Goal: Find specific fact: Find contact information

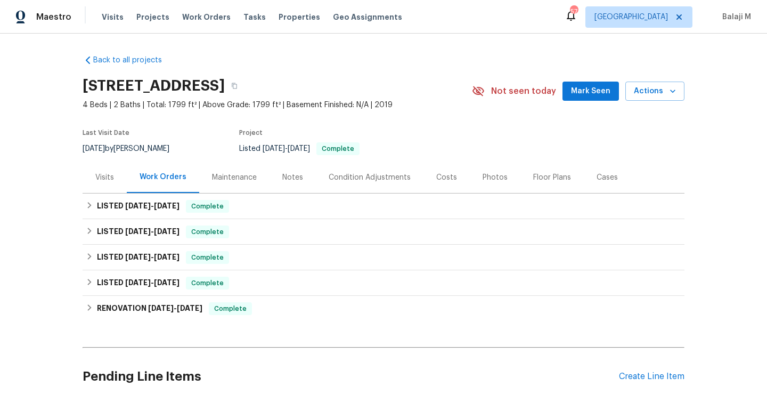
click at [243, 161] on div "Last Visit Date [DATE] by [PERSON_NAME] Project Listed [DATE] - [DATE] Complete" at bounding box center [263, 142] width 361 height 38
click at [240, 174] on div "Maintenance" at bounding box center [234, 177] width 45 height 11
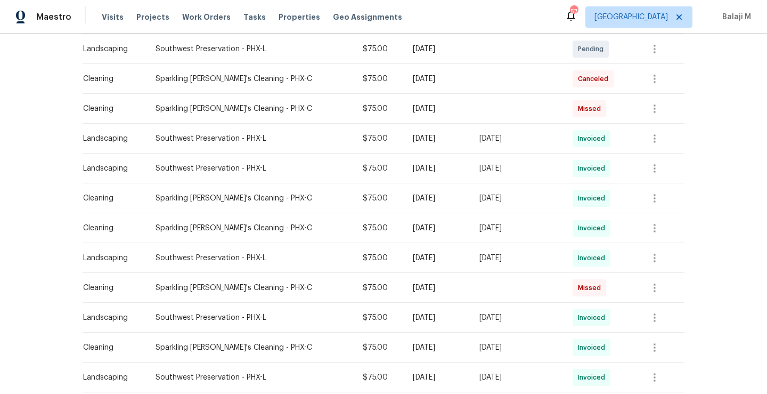
scroll to position [252, 0]
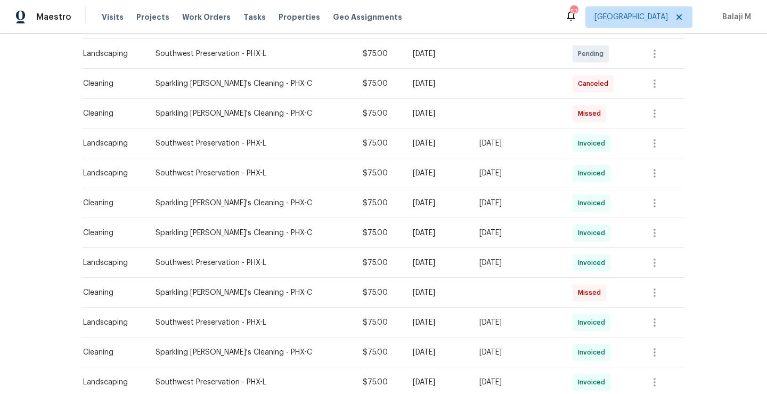
click at [407, 209] on td "[DATE]" at bounding box center [437, 203] width 66 height 30
click at [473, 208] on td "[DATE]" at bounding box center [518, 203] width 94 height 30
click at [655, 204] on icon "button" at bounding box center [654, 203] width 13 height 13
click at [654, 221] on li "View details" at bounding box center [678, 220] width 75 height 18
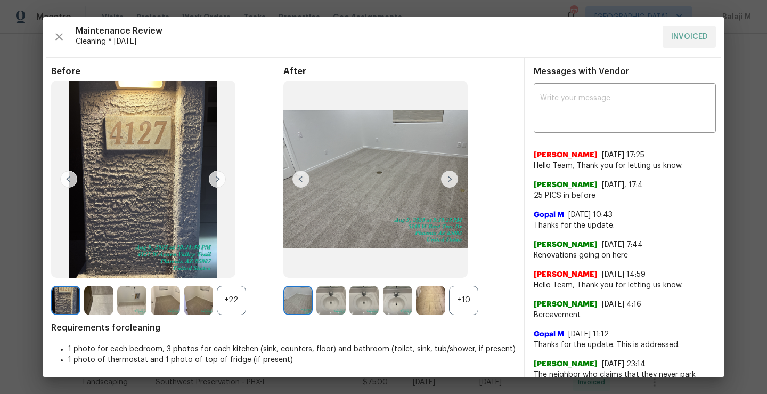
click at [445, 176] on img at bounding box center [449, 178] width 17 height 17
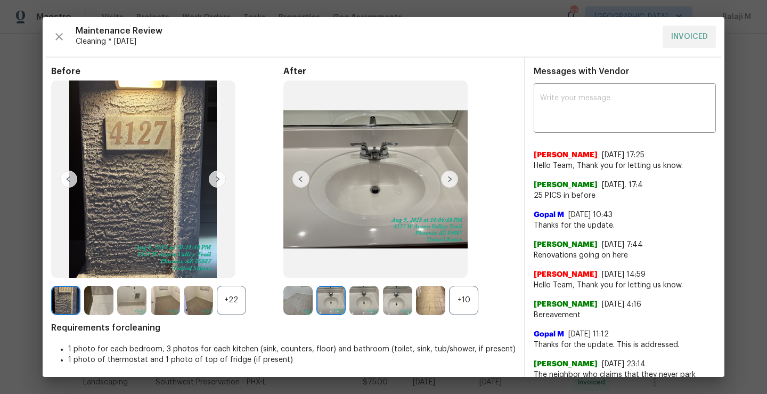
click at [445, 176] on img at bounding box center [449, 178] width 17 height 17
click at [443, 184] on img at bounding box center [449, 178] width 17 height 17
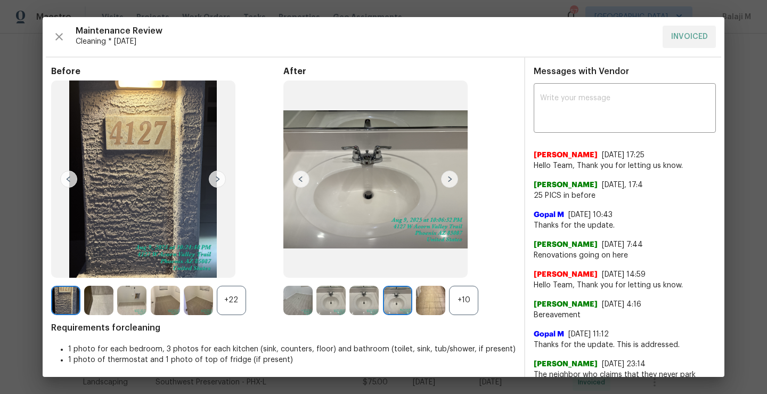
click at [447, 183] on img at bounding box center [449, 178] width 17 height 17
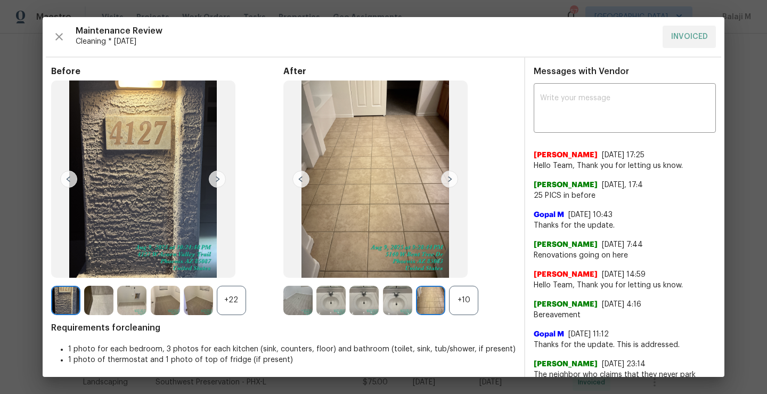
click at [221, 186] on img at bounding box center [217, 178] width 17 height 17
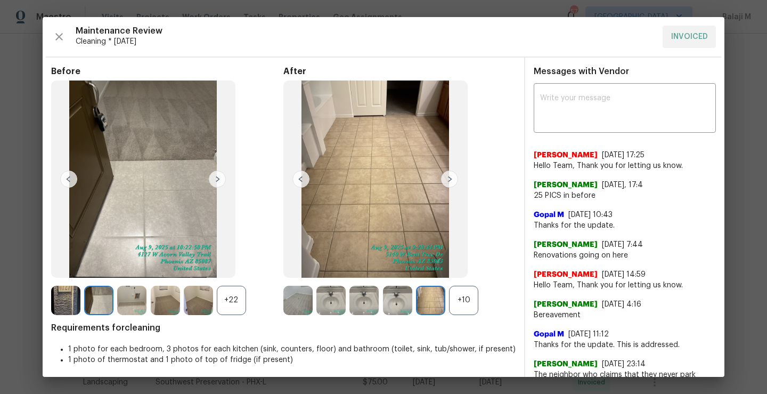
click at [447, 178] on img at bounding box center [449, 178] width 17 height 17
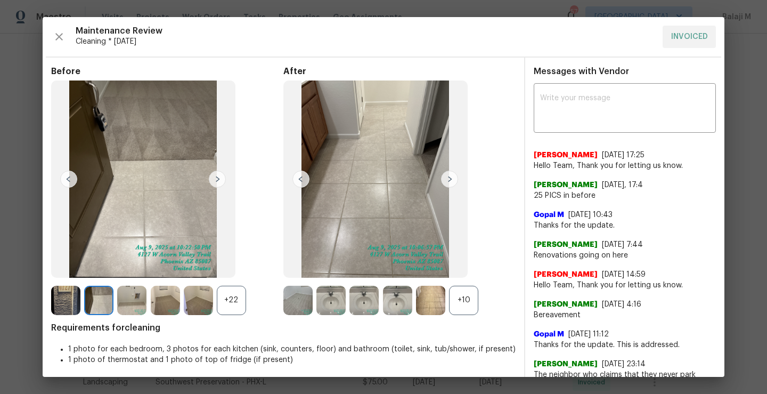
click at [449, 177] on img at bounding box center [449, 178] width 17 height 17
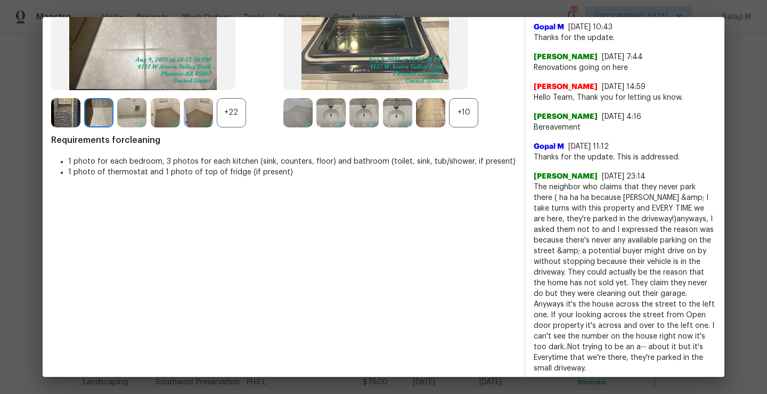
scroll to position [0, 0]
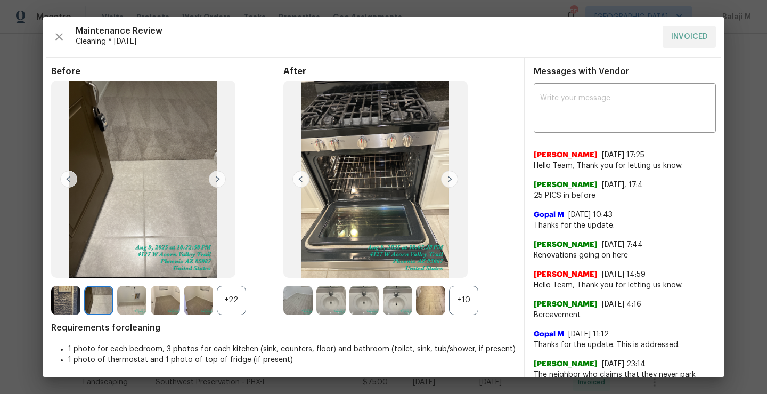
click at [447, 182] on img at bounding box center [449, 178] width 17 height 17
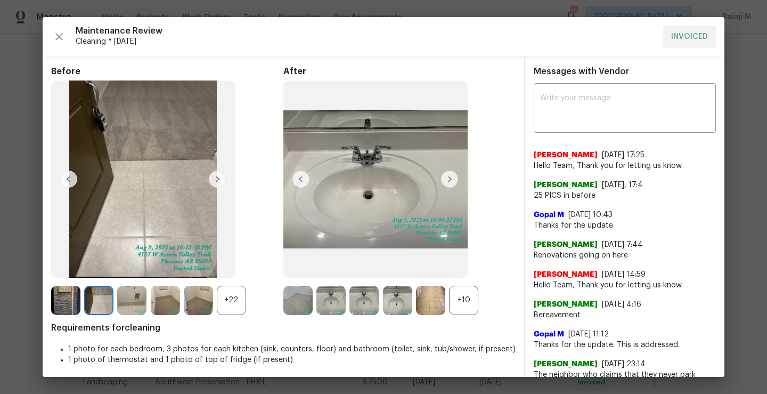
click at [451, 181] on img at bounding box center [449, 178] width 17 height 17
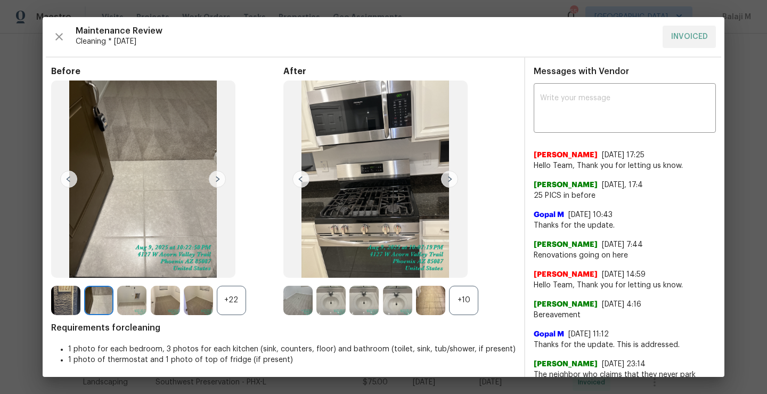
click at [447, 182] on img at bounding box center [449, 178] width 17 height 17
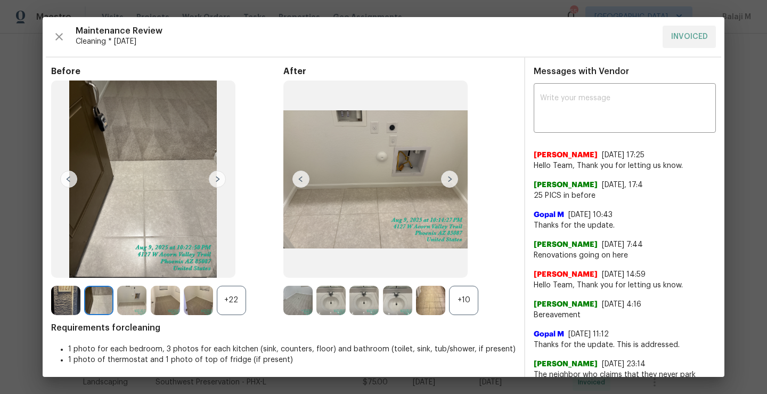
click at [443, 177] on img at bounding box center [449, 178] width 17 height 17
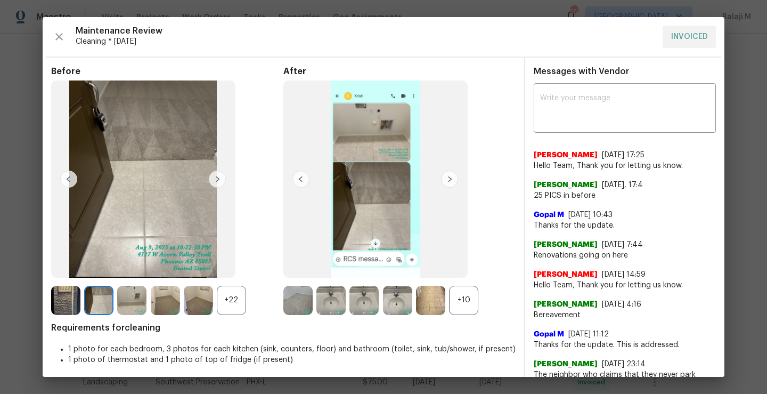
click at [447, 178] on img at bounding box center [449, 178] width 17 height 17
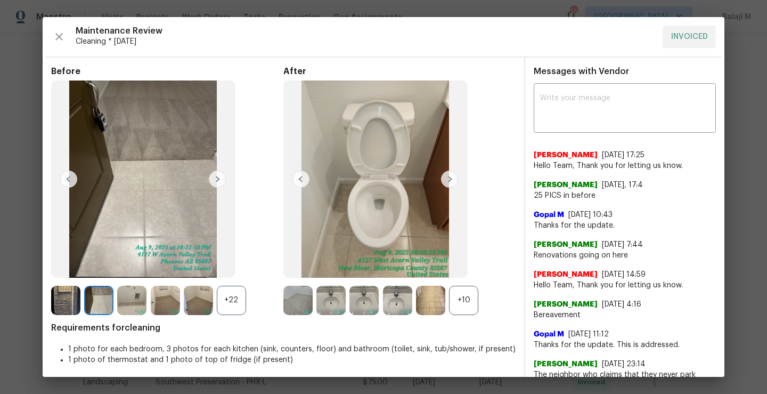
click at [446, 181] on img at bounding box center [449, 178] width 17 height 17
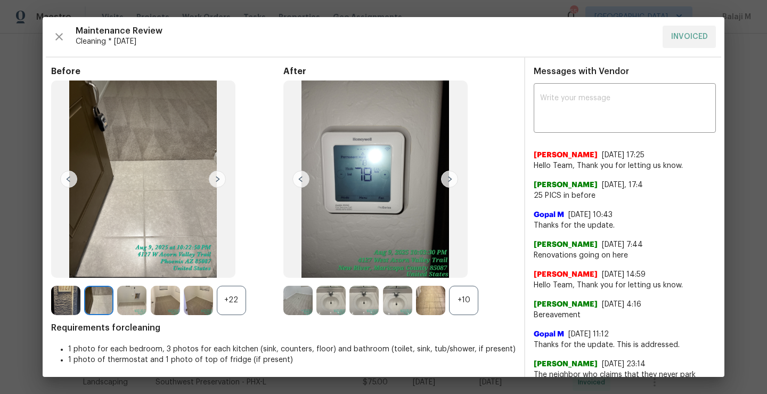
click at [446, 181] on img at bounding box center [449, 178] width 17 height 17
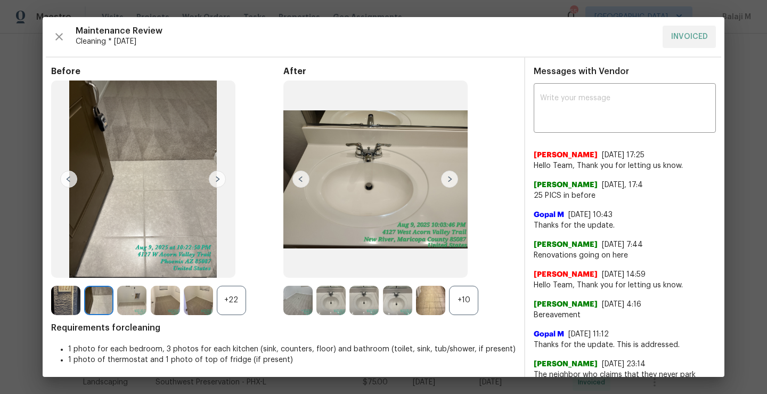
click at [446, 181] on img at bounding box center [449, 178] width 17 height 17
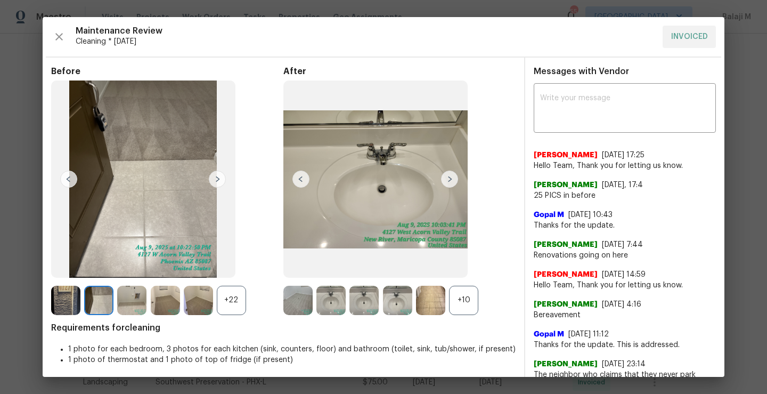
click at [446, 181] on img at bounding box center [449, 178] width 17 height 17
click at [458, 310] on div "+10" at bounding box center [463, 300] width 29 height 29
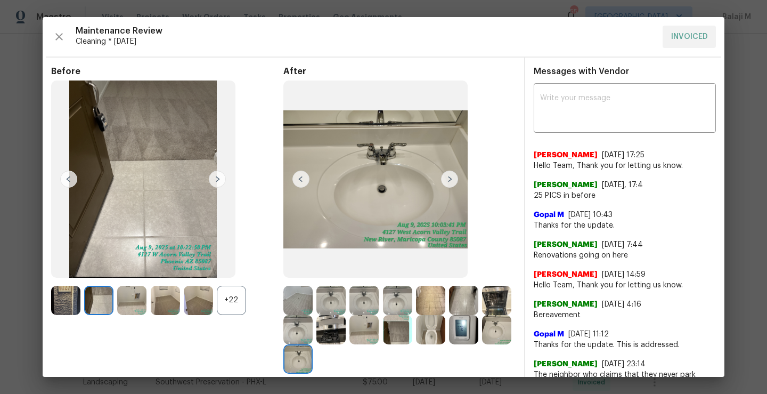
click at [449, 181] on img at bounding box center [449, 178] width 17 height 17
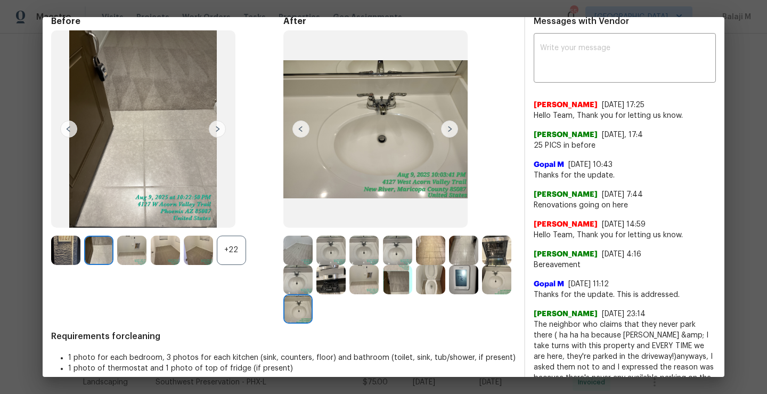
scroll to position [49, 0]
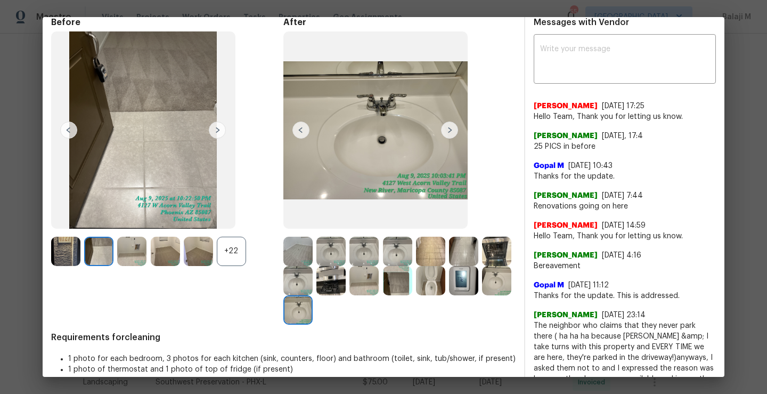
click at [445, 121] on img at bounding box center [449, 129] width 17 height 17
click at [445, 132] on img at bounding box center [449, 129] width 17 height 17
click at [449, 132] on img at bounding box center [449, 129] width 17 height 17
click at [292, 132] on img at bounding box center [300, 129] width 17 height 17
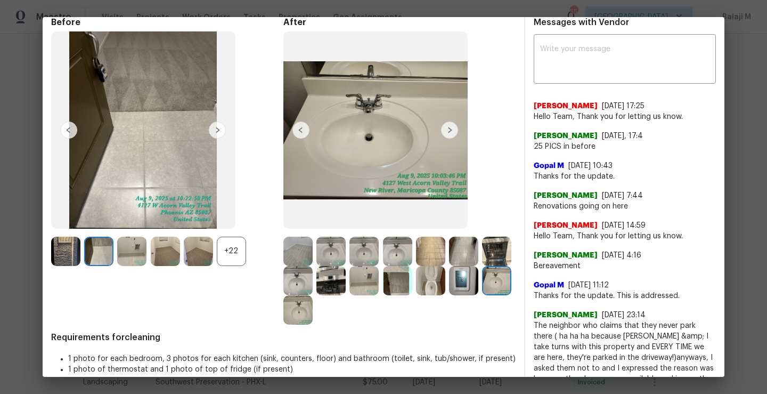
click at [297, 130] on img at bounding box center [300, 129] width 17 height 17
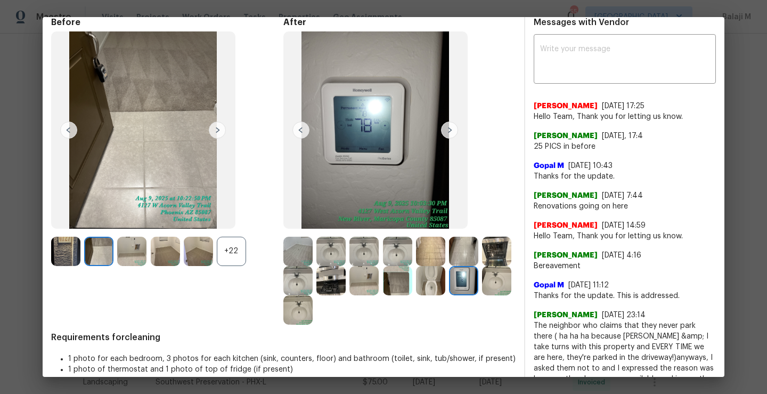
click at [297, 130] on img at bounding box center [300, 129] width 17 height 17
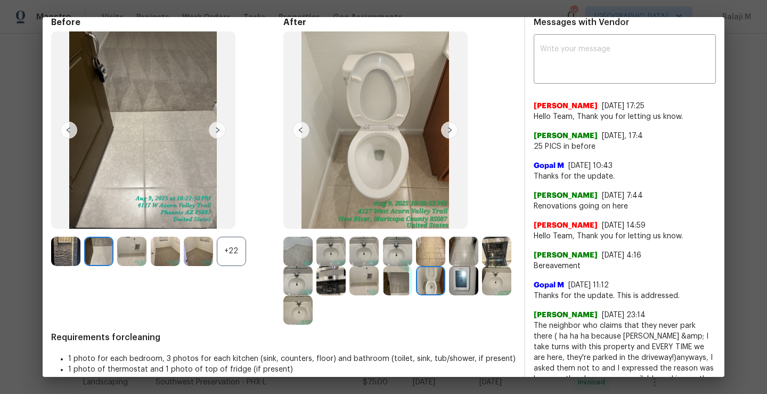
click at [297, 130] on img at bounding box center [300, 129] width 17 height 17
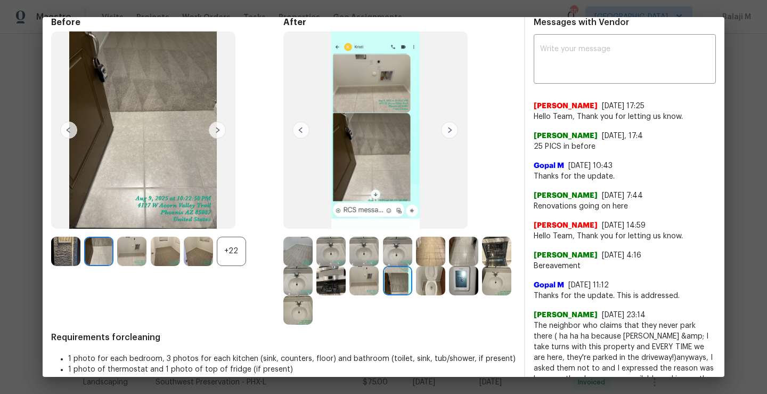
click at [297, 130] on img at bounding box center [300, 129] width 17 height 17
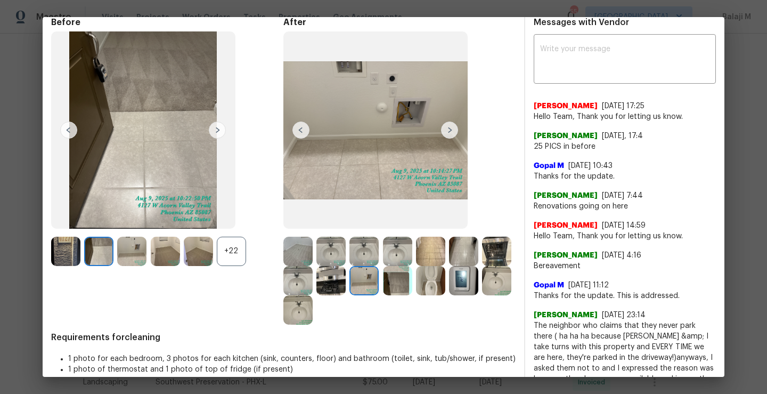
click at [297, 130] on img at bounding box center [300, 129] width 17 height 17
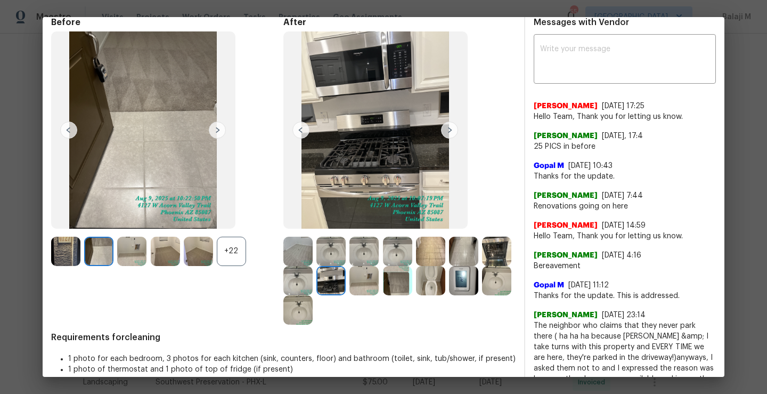
click at [297, 130] on img at bounding box center [300, 129] width 17 height 17
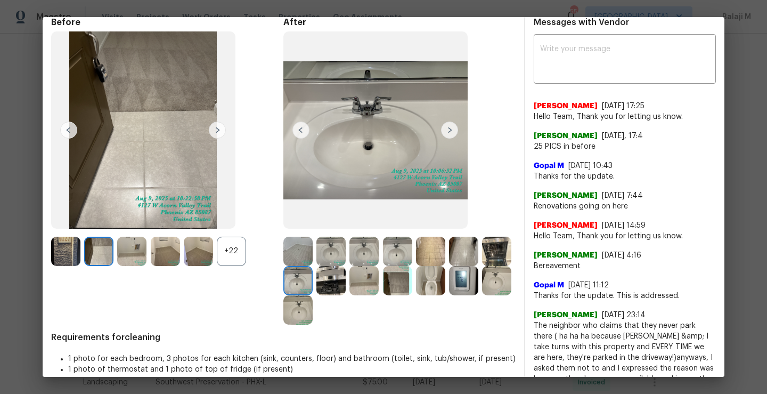
click at [297, 130] on img at bounding box center [300, 129] width 17 height 17
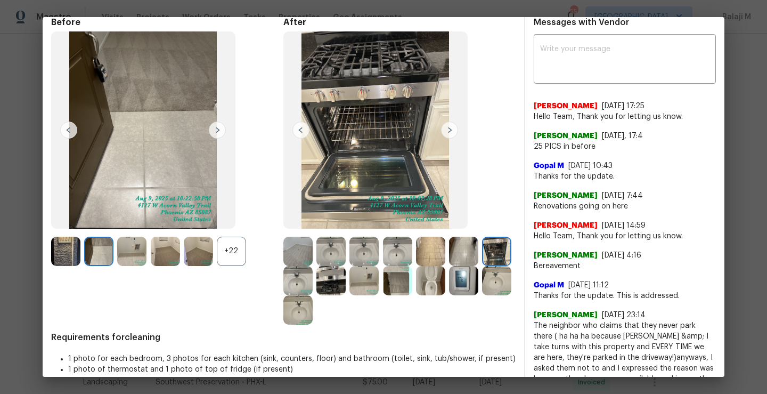
click at [297, 132] on img at bounding box center [300, 129] width 17 height 17
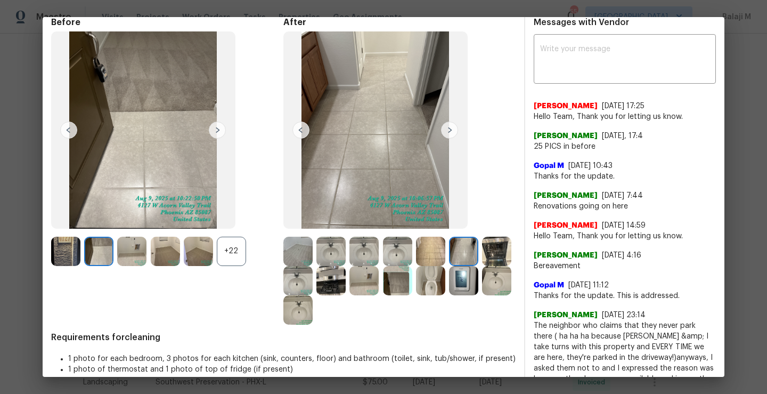
click at [297, 132] on img at bounding box center [300, 129] width 17 height 17
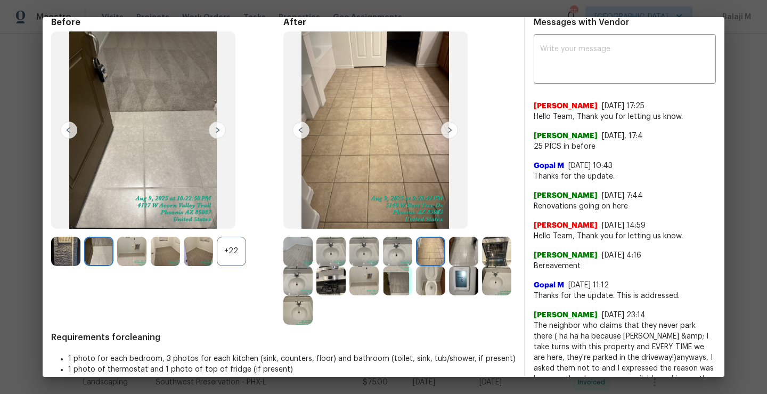
click at [297, 132] on img at bounding box center [300, 129] width 17 height 17
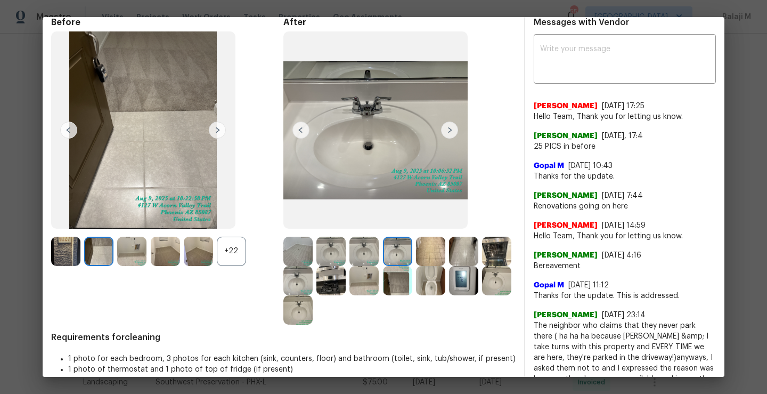
click at [297, 132] on img at bounding box center [300, 129] width 17 height 17
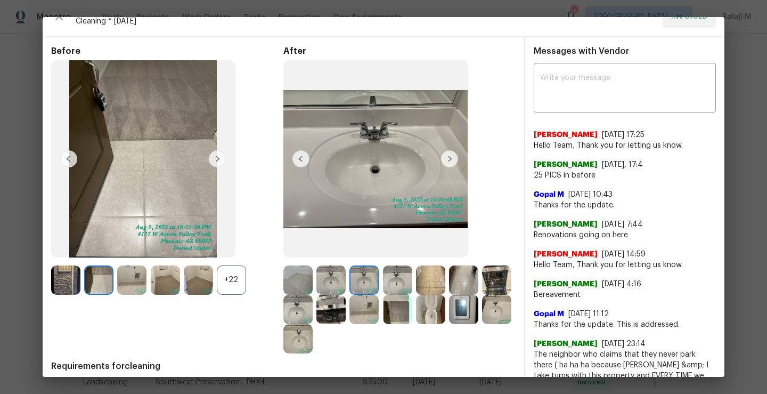
scroll to position [17, 0]
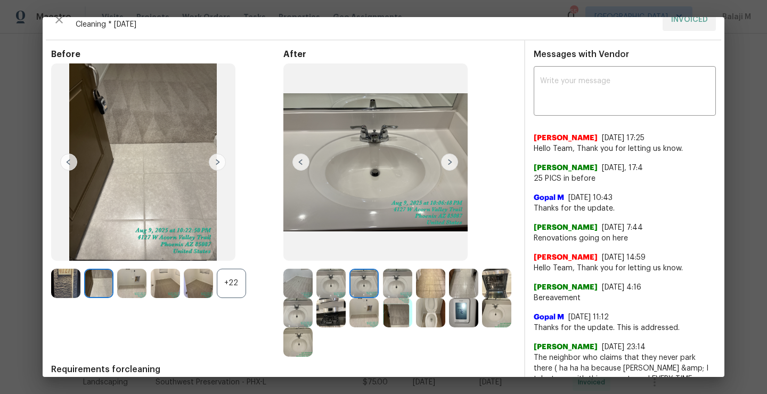
click at [302, 291] on img at bounding box center [297, 282] width 29 height 29
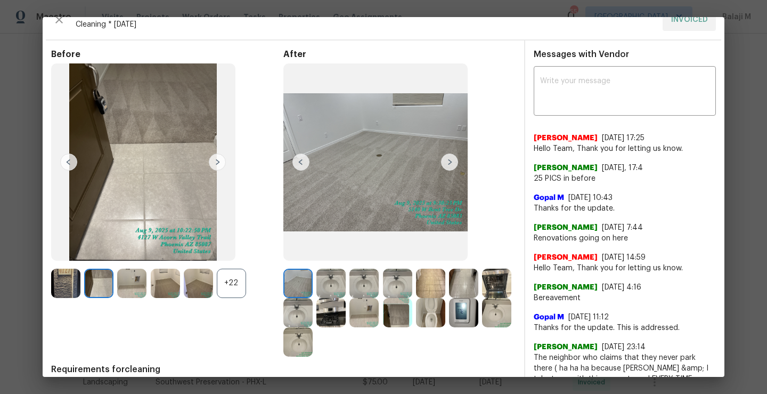
click at [320, 291] on img at bounding box center [330, 282] width 29 height 29
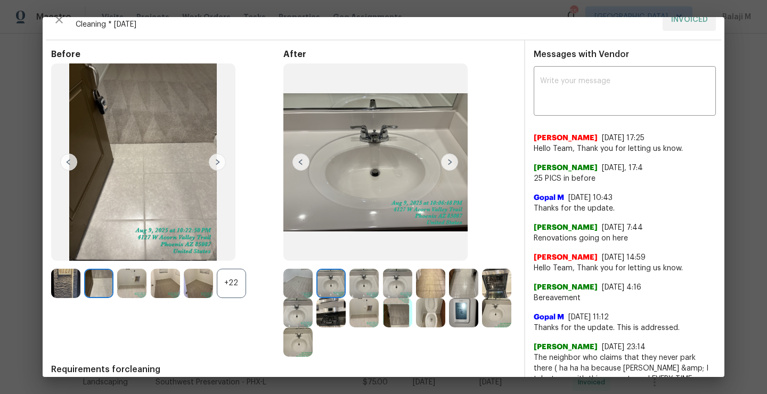
click at [360, 287] on img at bounding box center [363, 282] width 29 height 29
click at [394, 288] on img at bounding box center [397, 282] width 29 height 29
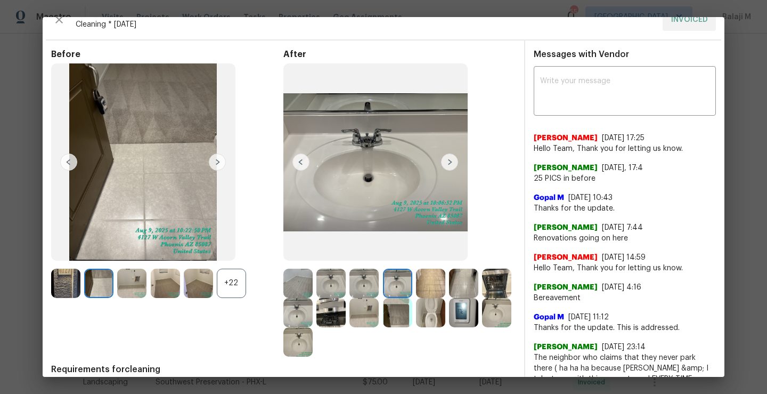
click at [425, 290] on img at bounding box center [430, 282] width 29 height 29
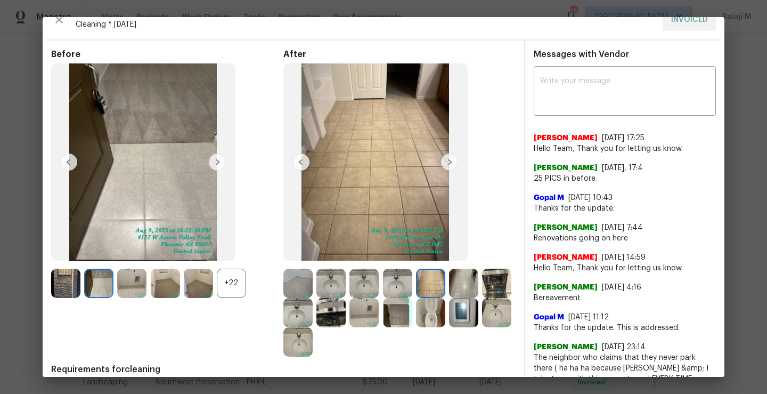
click at [464, 290] on img at bounding box center [463, 282] width 29 height 29
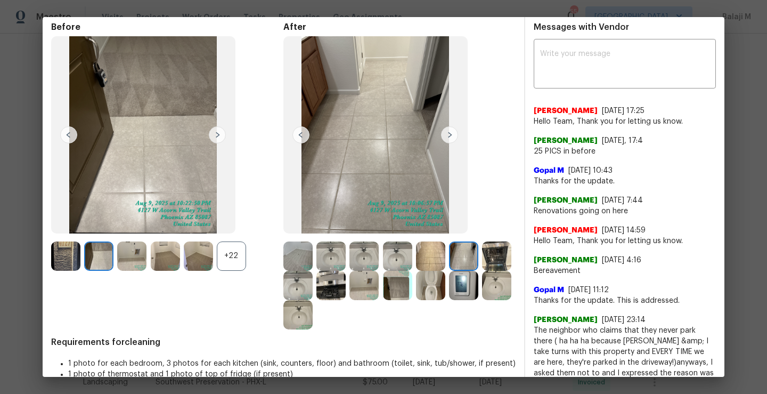
scroll to position [0, 0]
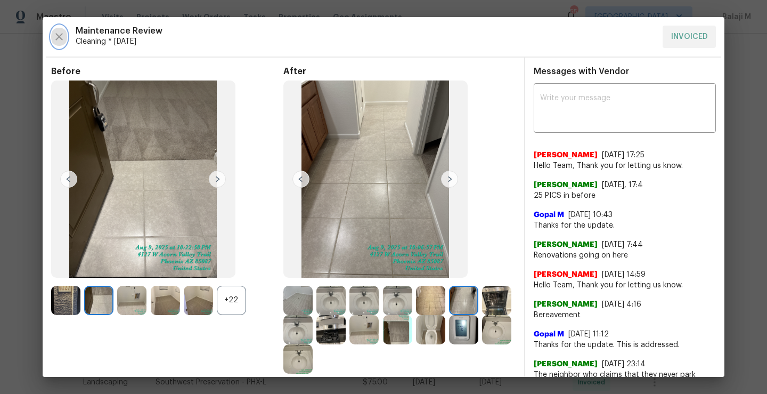
click at [59, 36] on icon "button" at bounding box center [58, 36] width 7 height 7
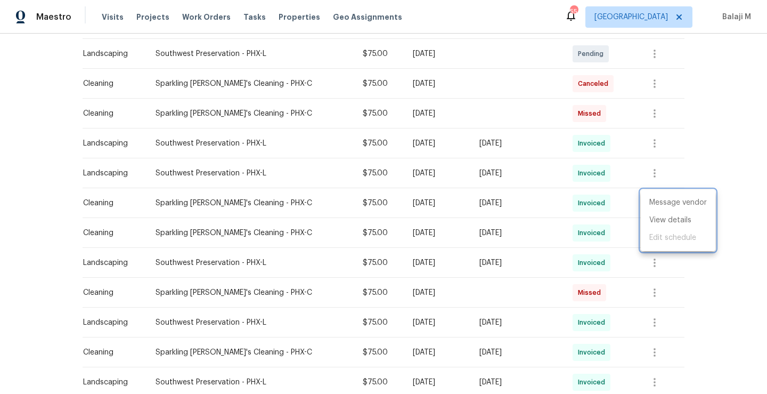
click at [607, 232] on div at bounding box center [383, 197] width 767 height 394
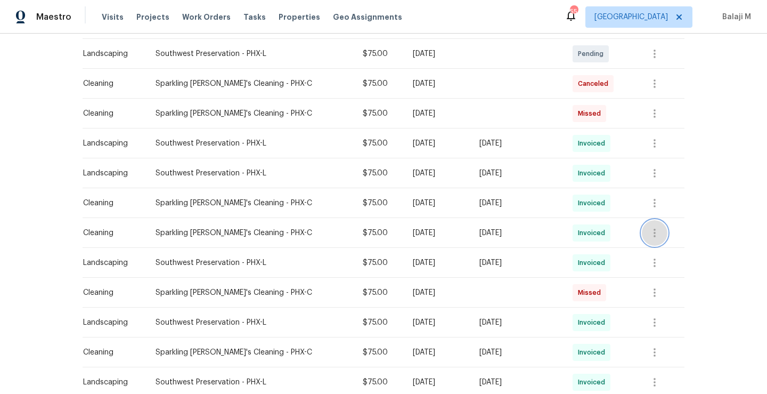
click at [663, 234] on button "button" at bounding box center [655, 233] width 26 height 26
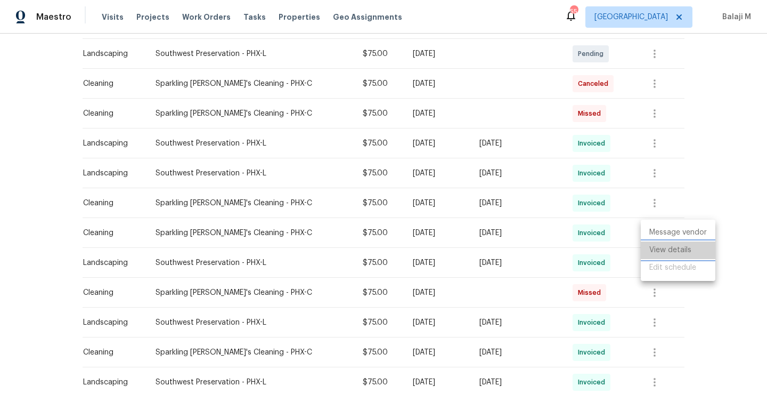
click at [666, 251] on li "View details" at bounding box center [678, 250] width 75 height 18
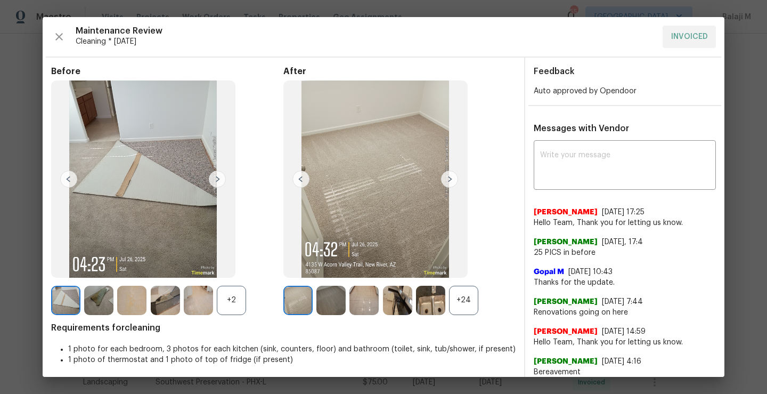
click at [466, 301] on div "+24" at bounding box center [463, 300] width 29 height 29
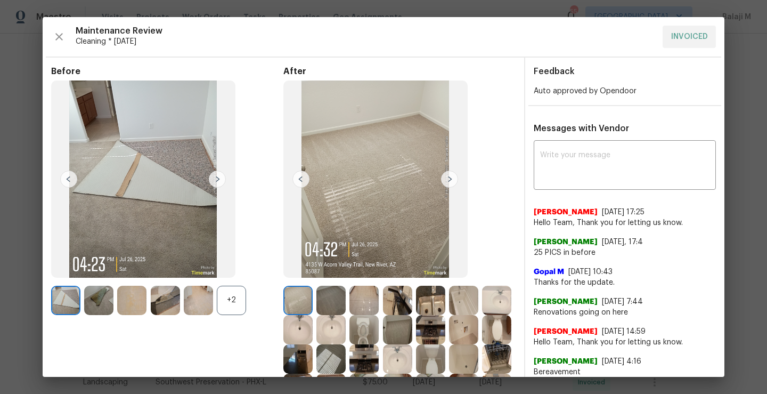
click at [448, 177] on img at bounding box center [449, 178] width 17 height 17
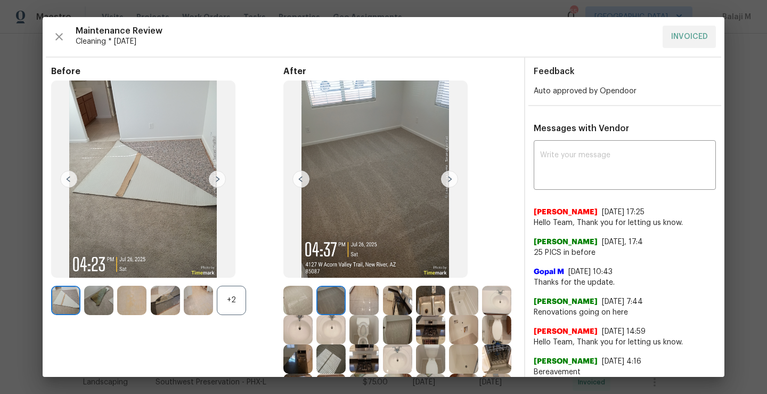
click at [445, 182] on img at bounding box center [449, 178] width 17 height 17
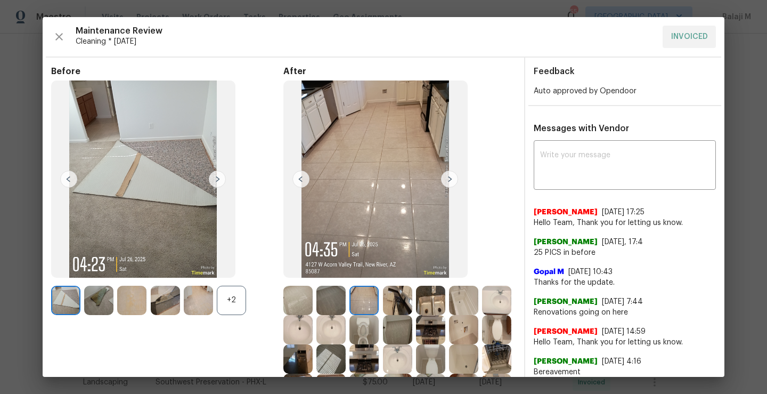
click at [445, 182] on img at bounding box center [449, 178] width 17 height 17
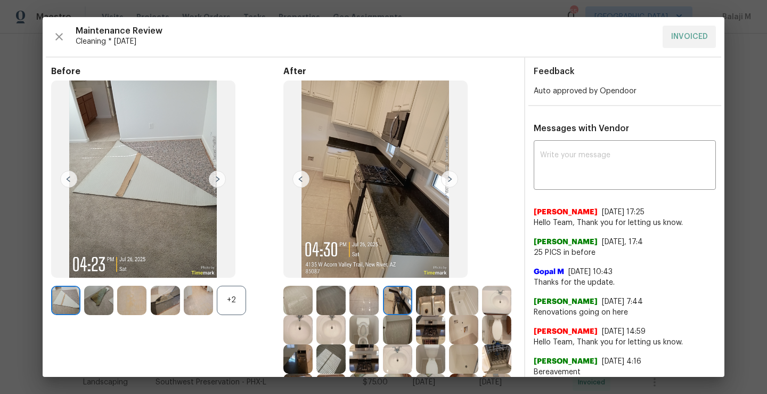
click at [445, 182] on img at bounding box center [449, 178] width 17 height 17
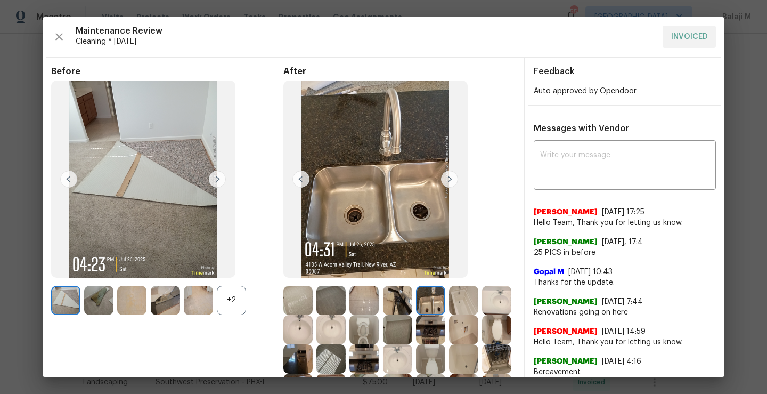
click at [445, 182] on img at bounding box center [449, 178] width 17 height 17
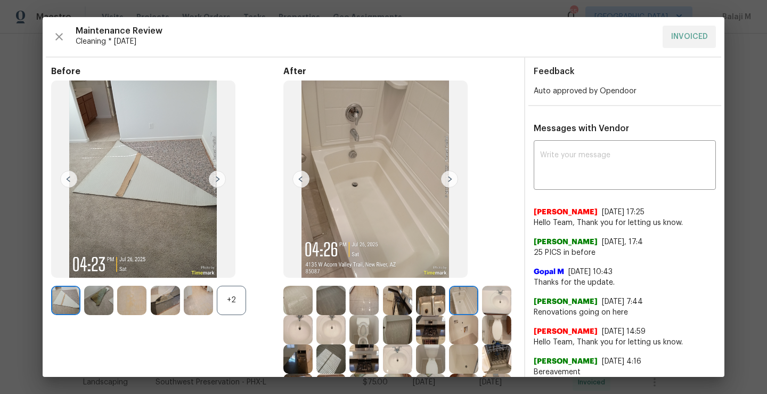
click at [445, 182] on img at bounding box center [449, 178] width 17 height 17
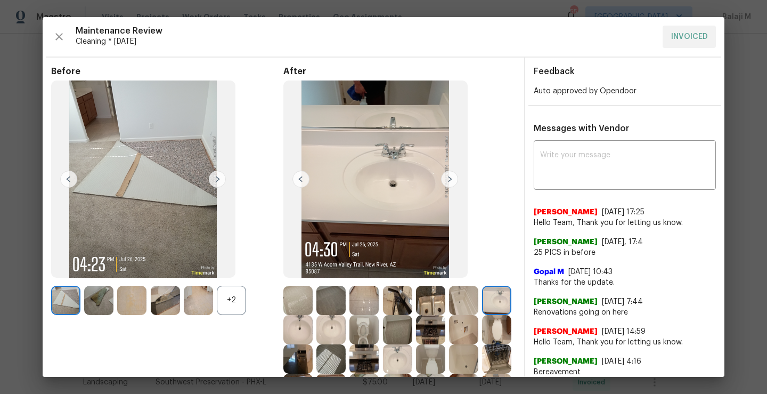
click at [443, 181] on img at bounding box center [449, 178] width 17 height 17
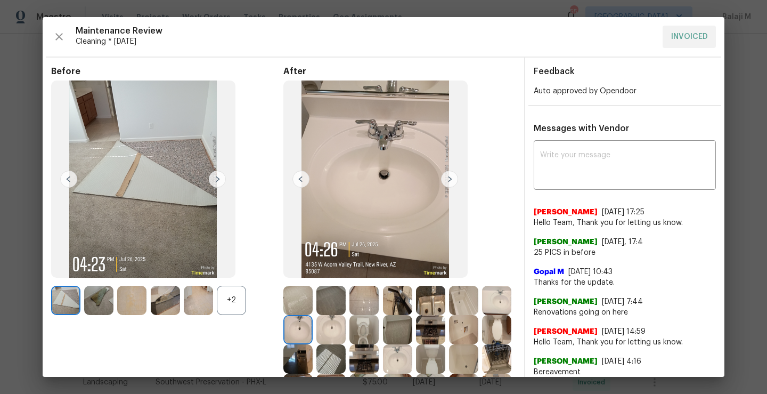
click at [443, 181] on img at bounding box center [449, 178] width 17 height 17
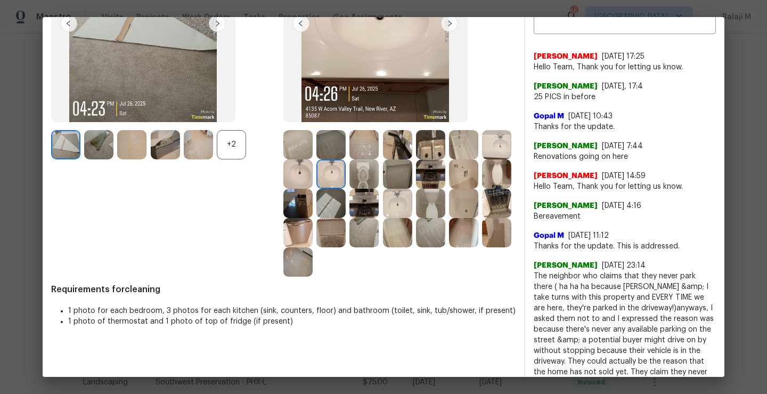
scroll to position [103, 0]
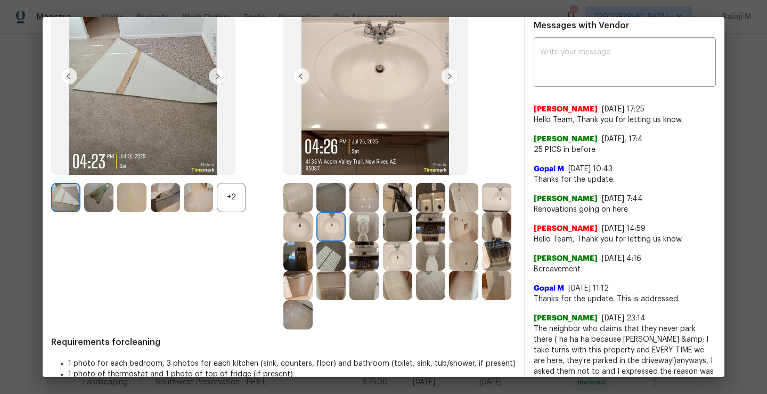
click at [452, 64] on img at bounding box center [375, 76] width 184 height 197
click at [452, 85] on img at bounding box center [375, 76] width 184 height 197
click at [449, 72] on img at bounding box center [449, 76] width 17 height 17
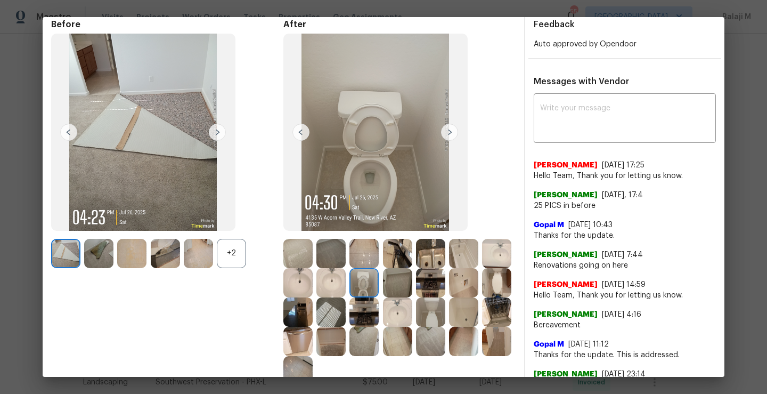
scroll to position [89, 0]
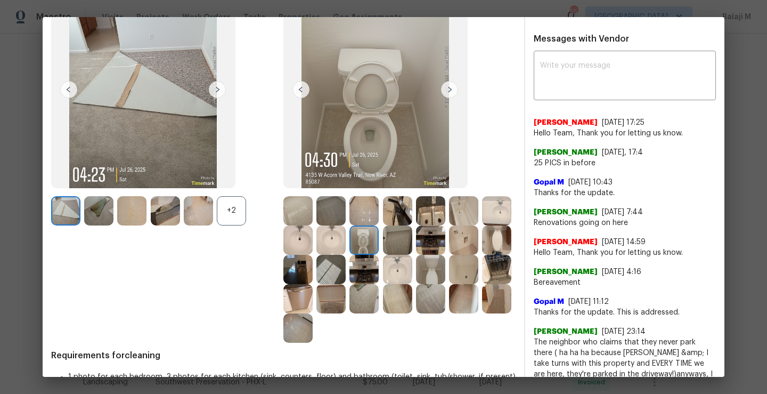
click at [441, 92] on img at bounding box center [449, 89] width 17 height 17
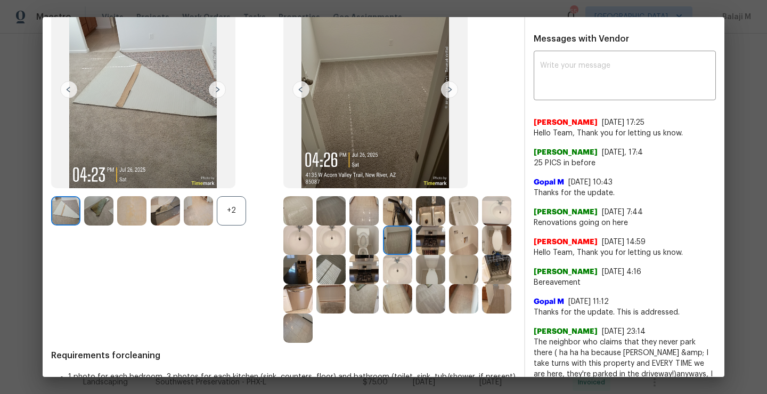
click at [448, 95] on img at bounding box center [449, 89] width 17 height 17
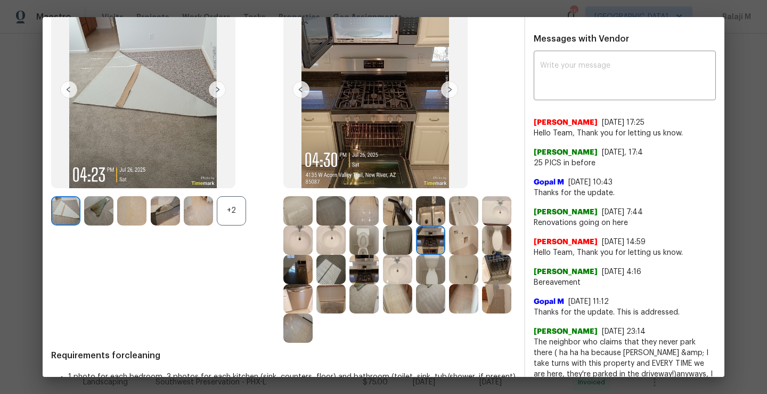
click at [346, 274] on img at bounding box center [330, 269] width 29 height 29
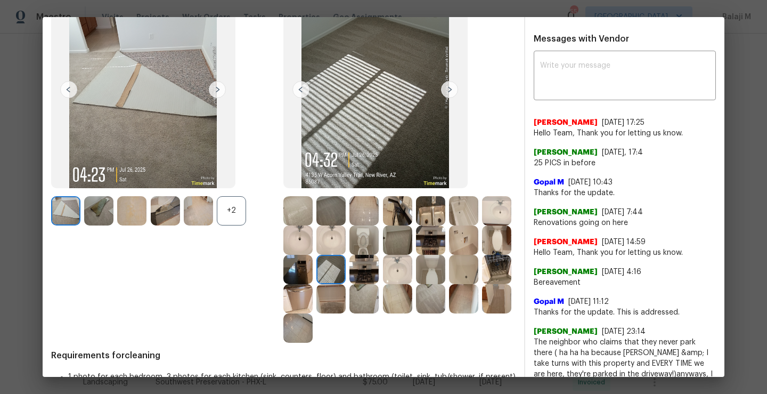
click at [482, 313] on img at bounding box center [496, 298] width 29 height 29
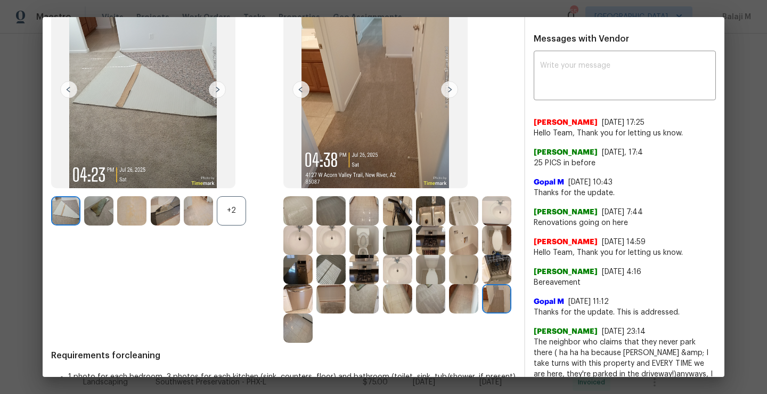
click at [313, 302] on img at bounding box center [297, 298] width 29 height 29
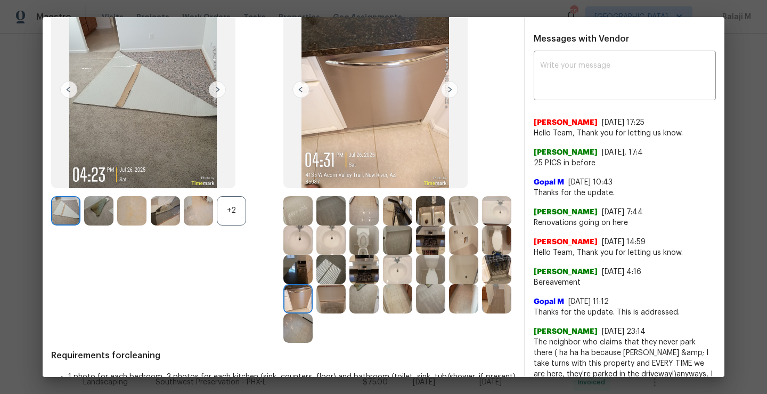
click at [482, 284] on img at bounding box center [496, 269] width 29 height 29
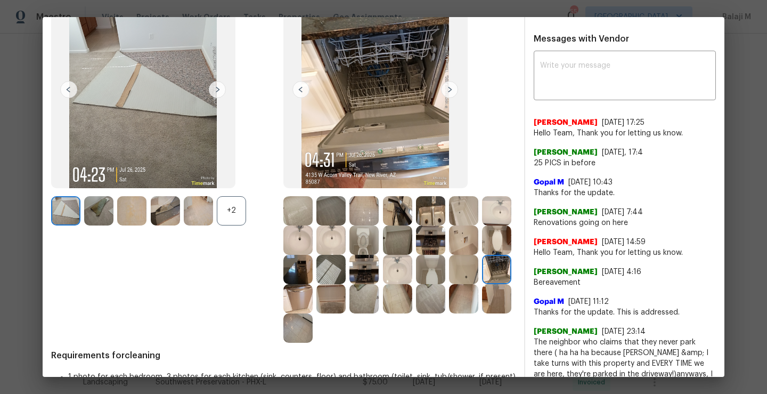
click at [313, 300] on img at bounding box center [297, 298] width 29 height 29
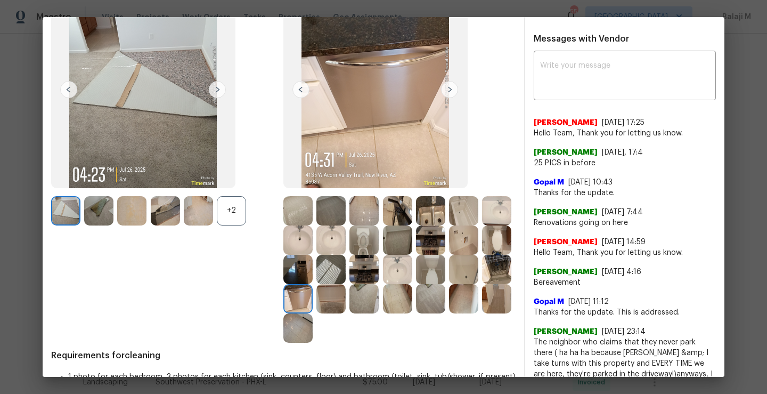
click at [346, 299] on img at bounding box center [330, 298] width 29 height 29
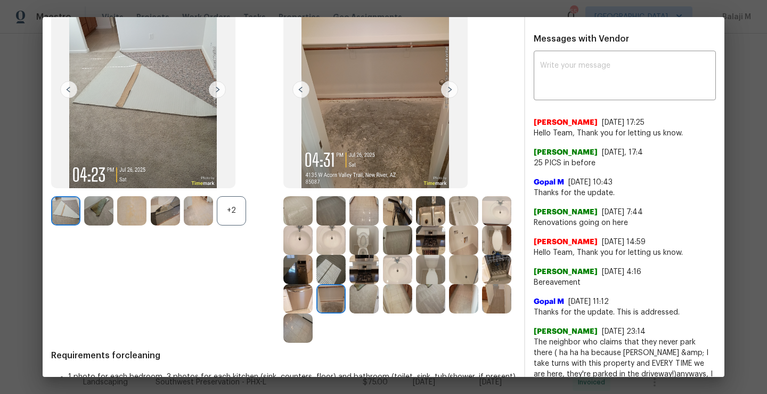
click at [483, 302] on div at bounding box center [399, 269] width 232 height 147
click at [379, 302] on img at bounding box center [363, 298] width 29 height 29
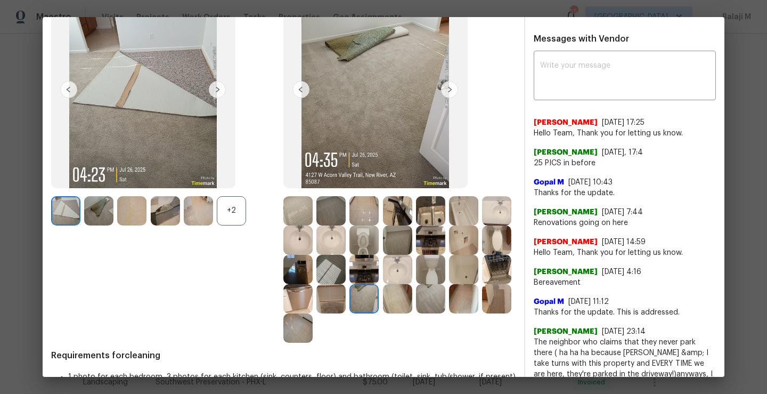
click at [313, 335] on img at bounding box center [297, 327] width 29 height 29
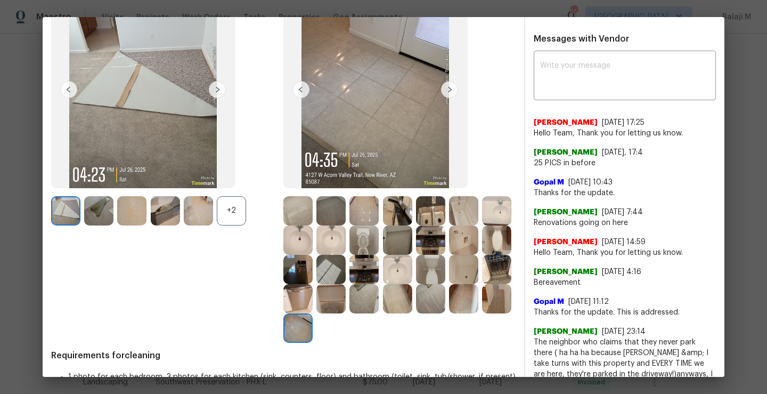
scroll to position [0, 0]
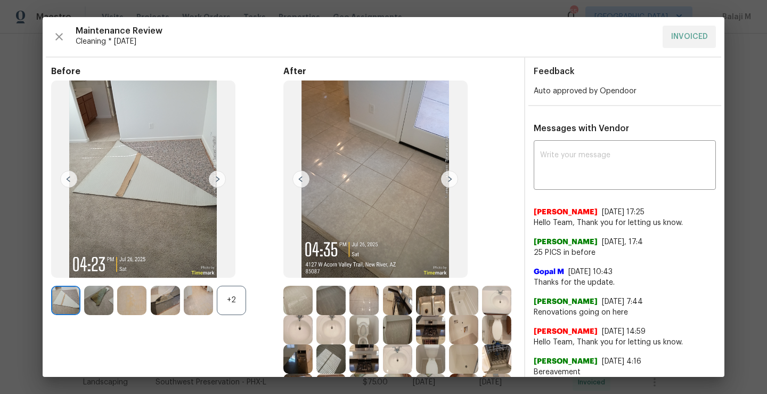
click at [66, 43] on div "Maintenance Review Cleaning * [DATE] INVOICED" at bounding box center [383, 37] width 665 height 22
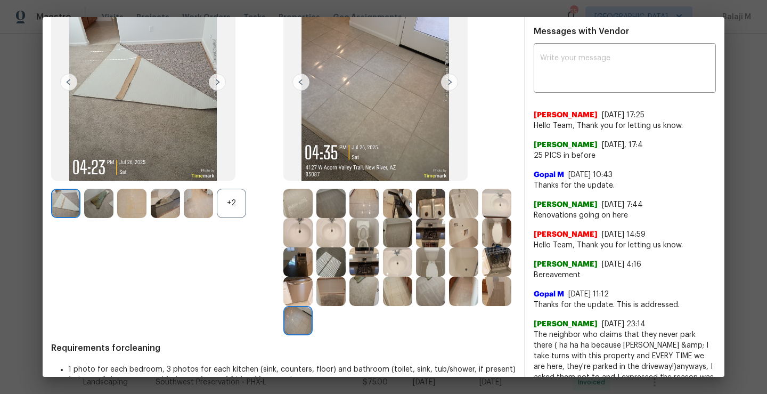
scroll to position [136, 0]
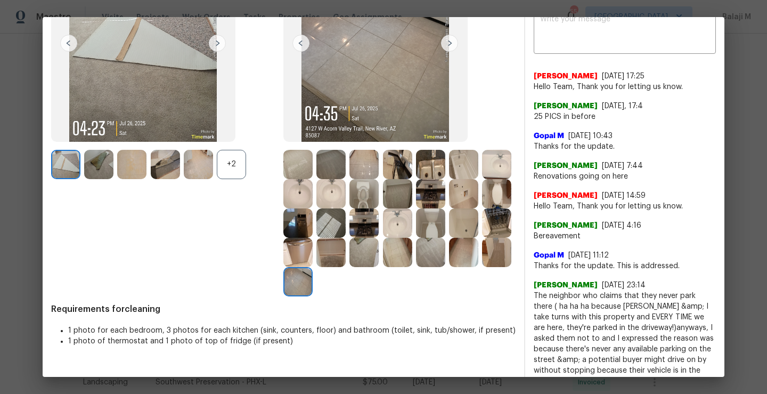
click at [280, 278] on div "Before +2" at bounding box center [167, 113] width 232 height 366
click at [416, 267] on img at bounding box center [430, 252] width 29 height 29
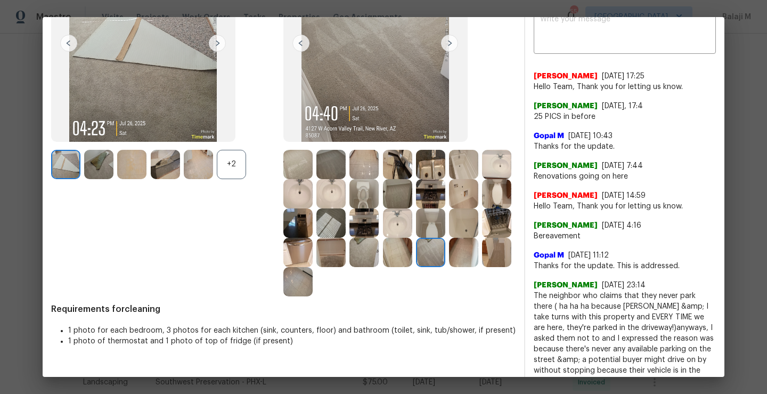
click at [482, 267] on img at bounding box center [496, 252] width 29 height 29
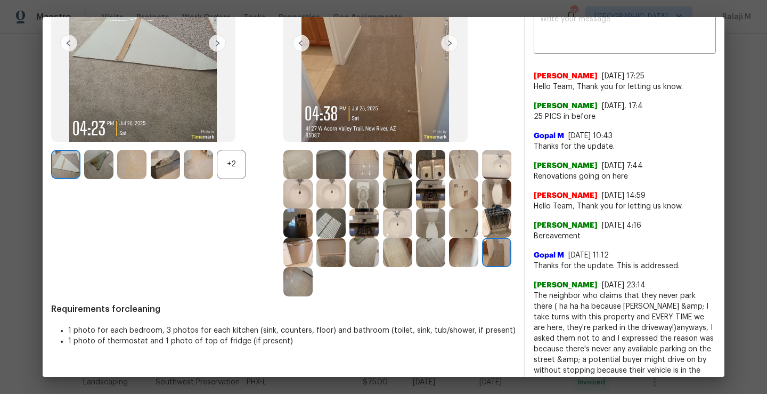
click at [482, 267] on img at bounding box center [496, 252] width 29 height 29
click at [449, 267] on img at bounding box center [463, 252] width 29 height 29
click at [383, 267] on img at bounding box center [397, 252] width 29 height 29
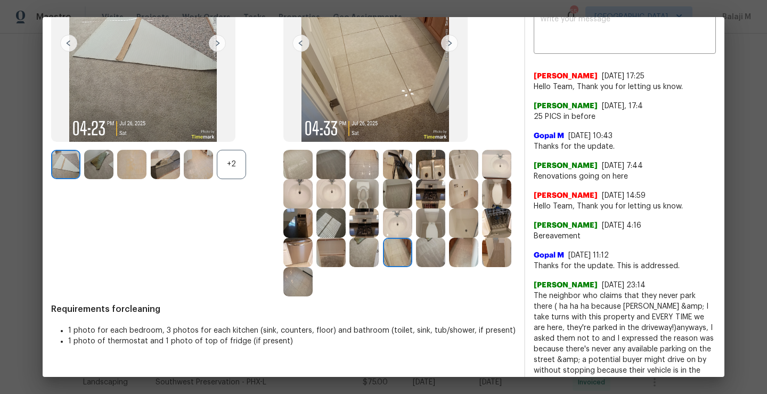
click at [265, 288] on div "Before +2" at bounding box center [167, 113] width 232 height 366
click at [416, 267] on img at bounding box center [430, 252] width 29 height 29
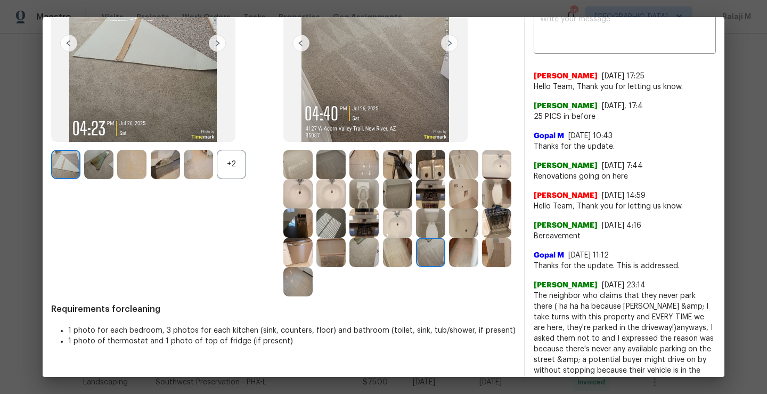
click at [449, 267] on div at bounding box center [465, 252] width 33 height 29
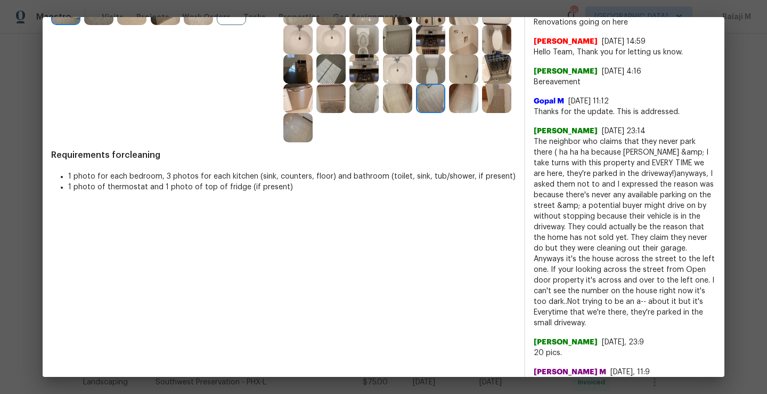
scroll to position [251, 0]
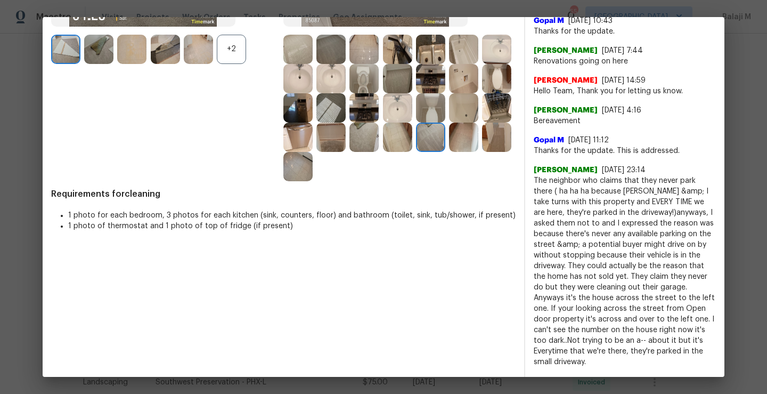
click at [313, 170] on img at bounding box center [297, 166] width 29 height 29
click at [482, 152] on img at bounding box center [496, 137] width 29 height 29
click at [416, 152] on img at bounding box center [430, 137] width 29 height 29
click at [449, 152] on img at bounding box center [463, 137] width 29 height 29
click at [416, 152] on img at bounding box center [430, 137] width 29 height 29
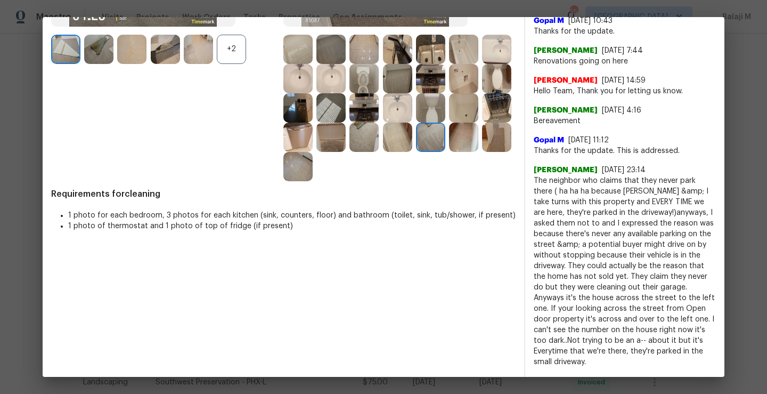
click at [383, 152] on img at bounding box center [397, 137] width 29 height 29
click at [449, 123] on img at bounding box center [463, 107] width 29 height 29
click at [482, 123] on div at bounding box center [498, 107] width 33 height 29
click at [313, 112] on img at bounding box center [297, 107] width 29 height 29
click at [449, 93] on img at bounding box center [463, 78] width 29 height 29
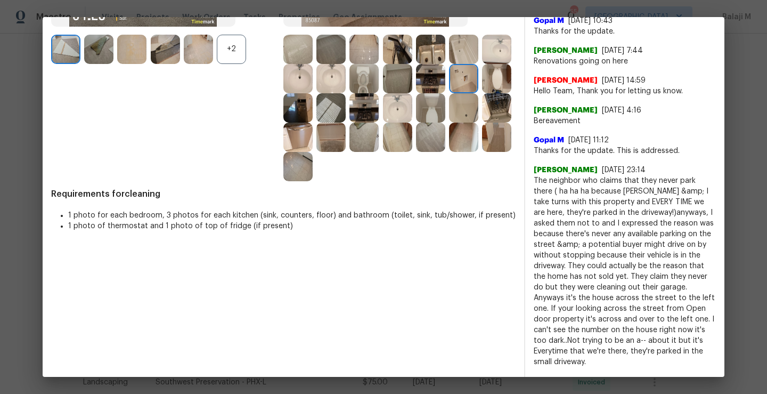
click at [482, 93] on img at bounding box center [496, 78] width 29 height 29
click at [313, 120] on img at bounding box center [297, 107] width 29 height 29
click at [346, 120] on img at bounding box center [330, 107] width 29 height 29
click at [382, 120] on div at bounding box center [365, 107] width 33 height 29
click at [412, 120] on img at bounding box center [397, 107] width 29 height 29
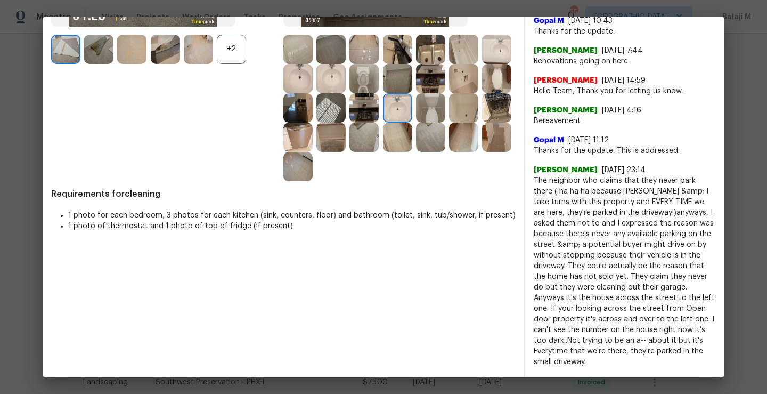
click at [412, 76] on img at bounding box center [397, 78] width 29 height 29
click at [346, 101] on img at bounding box center [330, 107] width 29 height 29
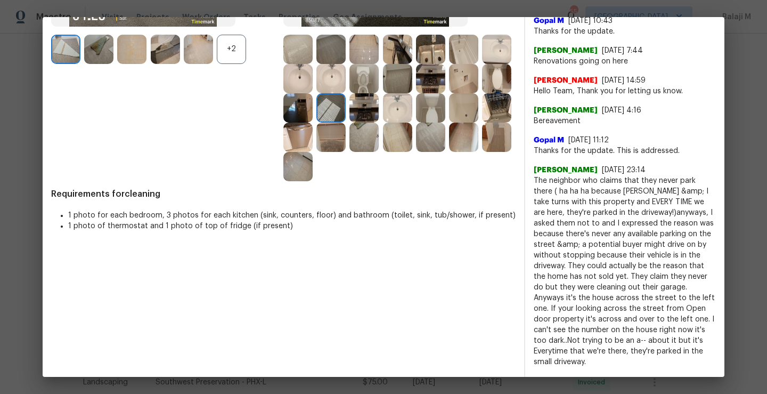
click at [379, 86] on img at bounding box center [363, 78] width 29 height 29
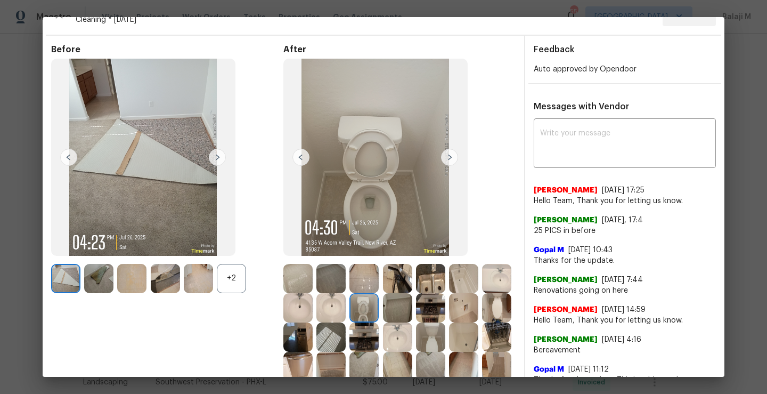
scroll to position [0, 0]
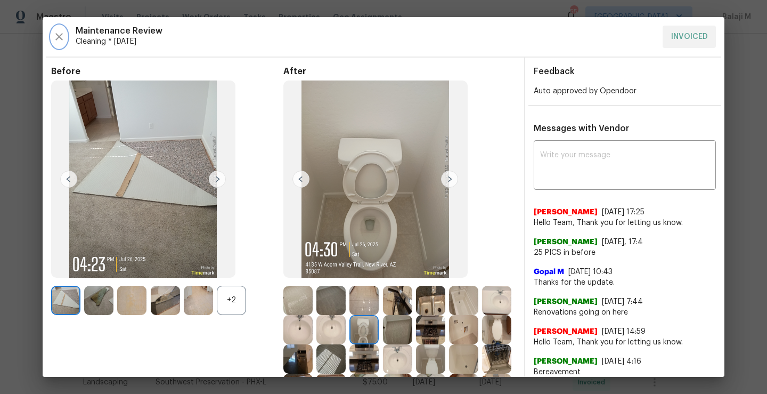
click at [60, 38] on icon "button" at bounding box center [58, 36] width 7 height 7
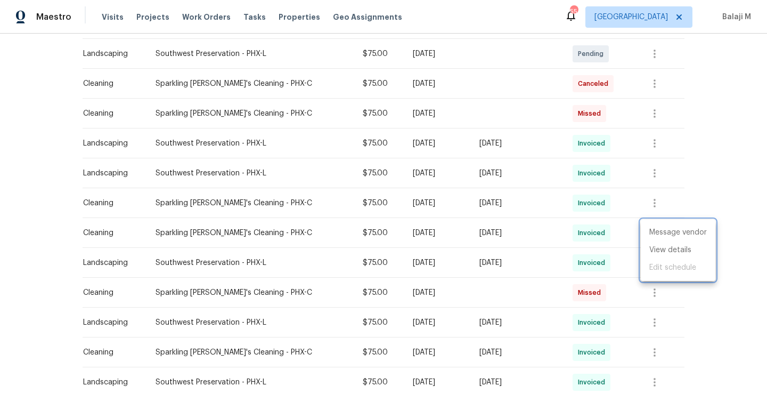
click at [655, 203] on div at bounding box center [383, 197] width 767 height 394
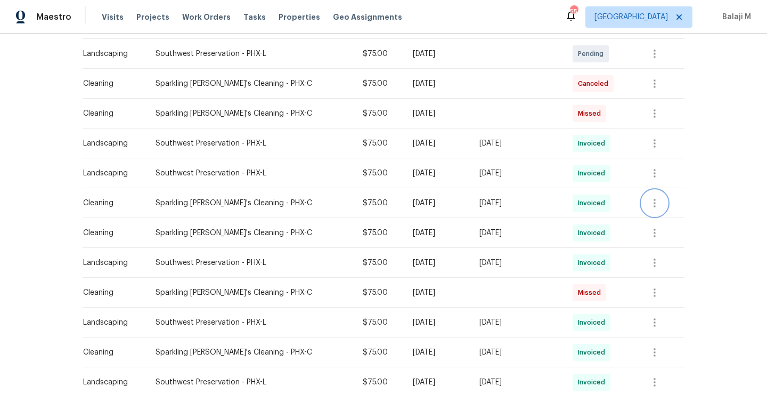
click at [655, 203] on icon "button" at bounding box center [654, 203] width 13 height 13
click at [658, 219] on li "View details" at bounding box center [678, 220] width 75 height 18
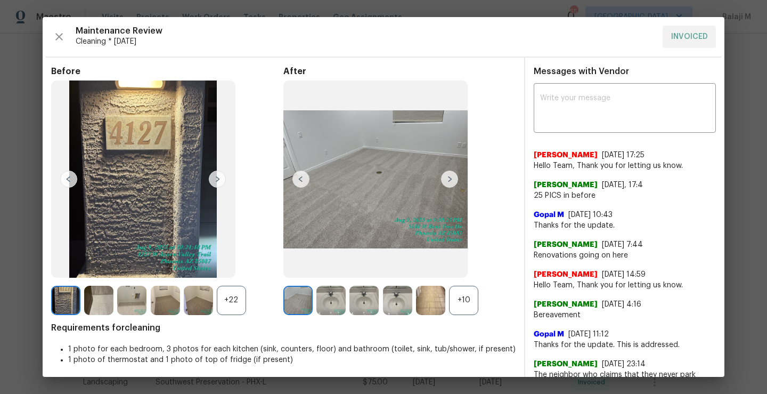
click at [51, 31] on div "Maintenance Review Cleaning * [DATE] INVOICED Before +22 After +10 Requirements…" at bounding box center [384, 197] width 682 height 360
click at [54, 35] on icon "button" at bounding box center [59, 36] width 13 height 13
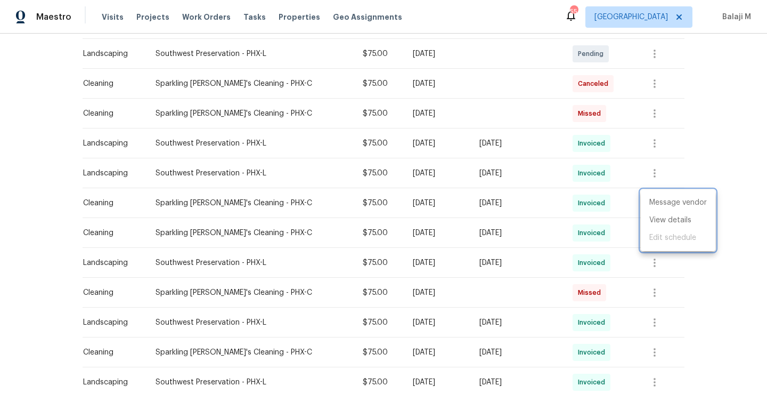
drag, startPoint x: 152, startPoint y: 202, endPoint x: 232, endPoint y: 202, distance: 79.9
click at [232, 202] on div at bounding box center [383, 197] width 767 height 394
click at [150, 200] on td "Sparkling [PERSON_NAME]'s Cleaning - PHX-C" at bounding box center [250, 203] width 207 height 30
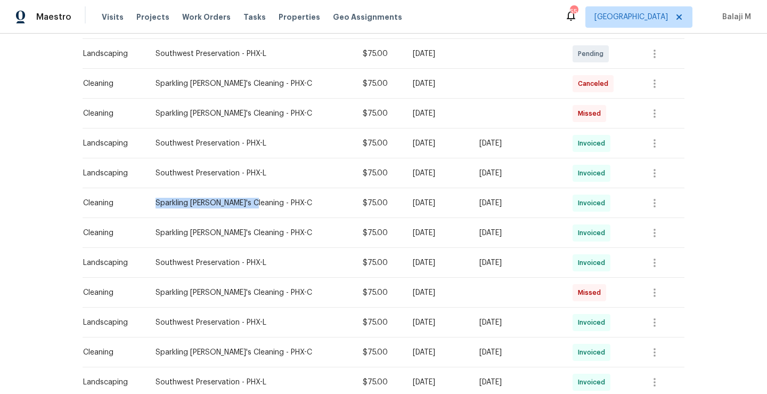
drag, startPoint x: 153, startPoint y: 201, endPoint x: 254, endPoint y: 198, distance: 100.7
click at [254, 198] on div "Sparkling [PERSON_NAME]'s Cleaning - PHX-C" at bounding box center [251, 203] width 190 height 11
copy div "Sparkling [PERSON_NAME]'s Cleaning"
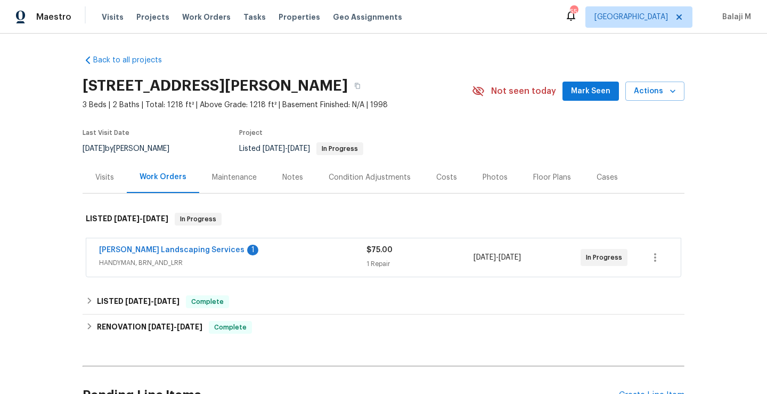
click at [225, 180] on div "Maintenance" at bounding box center [234, 177] width 45 height 11
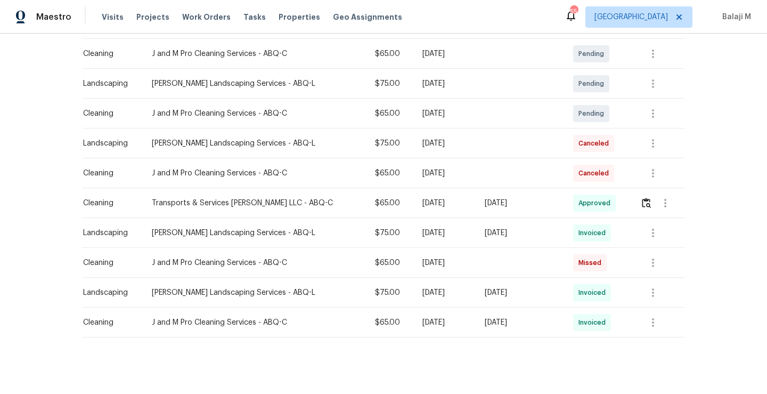
scroll to position [225, 0]
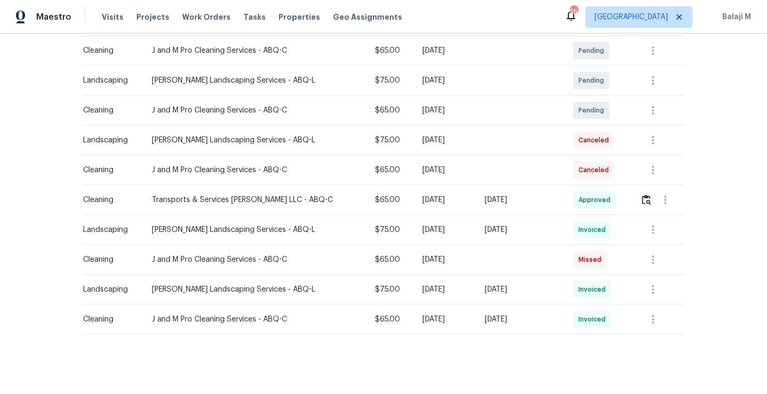
click at [495, 261] on td at bounding box center [520, 260] width 88 height 30
click at [501, 294] on div "Tue, Aug 05 2025" at bounding box center [520, 289] width 71 height 11
click at [518, 321] on div "Tue, Aug 05 2025" at bounding box center [520, 319] width 71 height 11
click at [652, 320] on icon "button" at bounding box center [653, 319] width 13 height 13
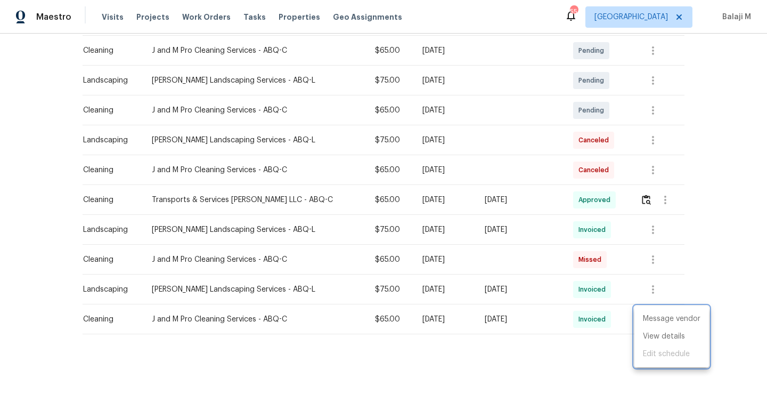
click at [419, 324] on div at bounding box center [383, 197] width 767 height 394
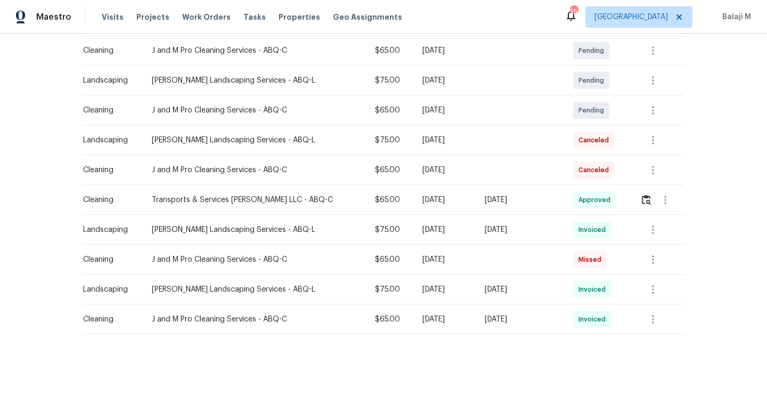
click at [511, 323] on div "Tue, Aug 05 2025" at bounding box center [520, 319] width 71 height 11
click at [647, 324] on icon "button" at bounding box center [653, 319] width 13 height 13
click at [650, 338] on li "View details" at bounding box center [671, 337] width 75 height 18
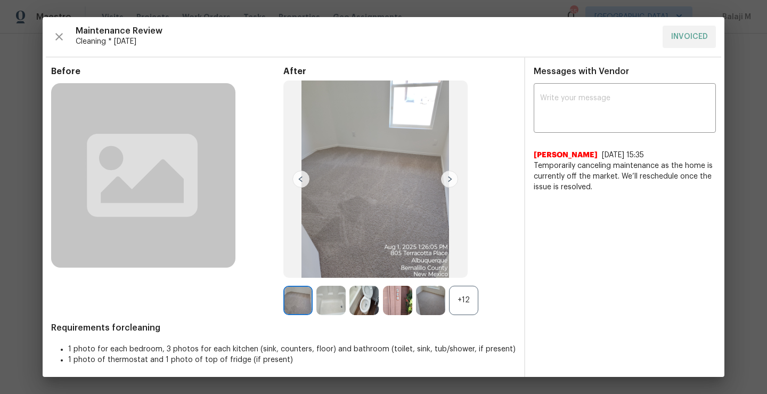
click at [446, 180] on img at bounding box center [449, 178] width 17 height 17
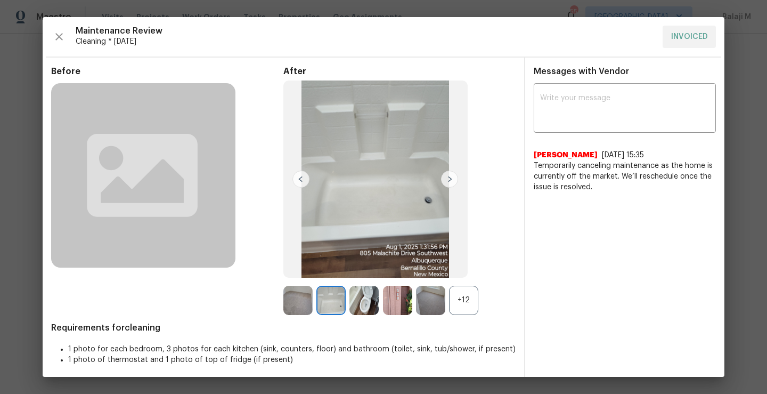
click at [446, 180] on img at bounding box center [449, 178] width 17 height 17
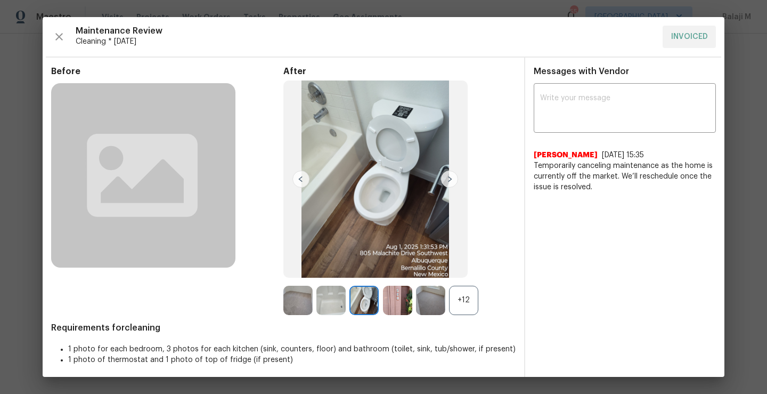
click at [448, 182] on img at bounding box center [449, 178] width 17 height 17
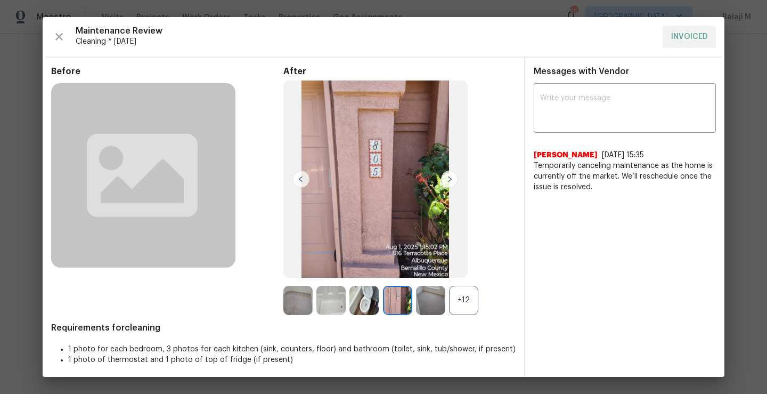
click at [448, 182] on img at bounding box center [449, 178] width 17 height 17
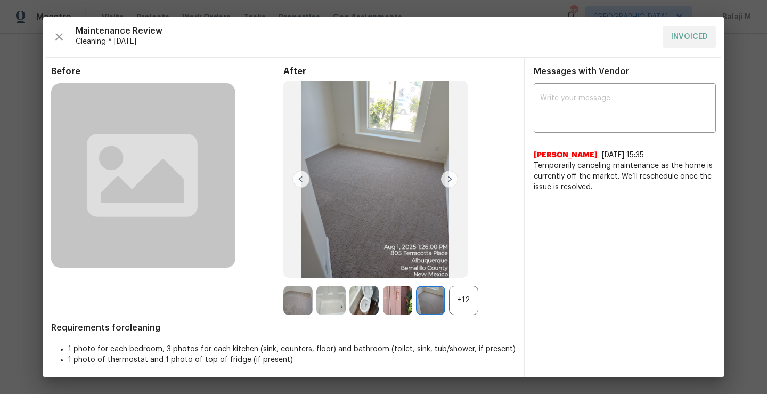
click at [287, 182] on img at bounding box center [375, 178] width 184 height 197
click at [299, 182] on img at bounding box center [300, 178] width 17 height 17
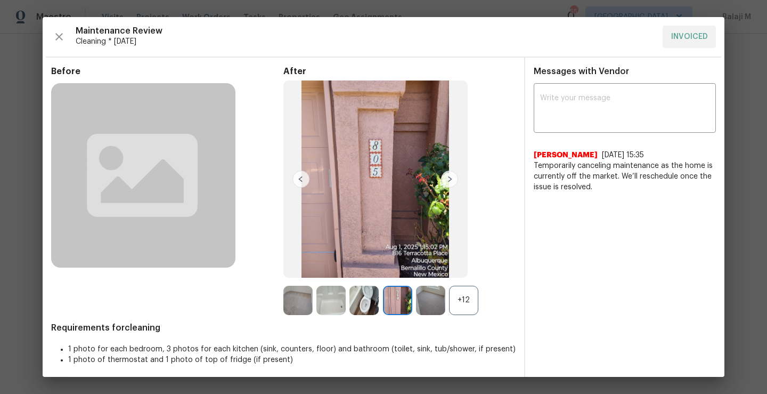
click at [299, 182] on img at bounding box center [300, 178] width 17 height 17
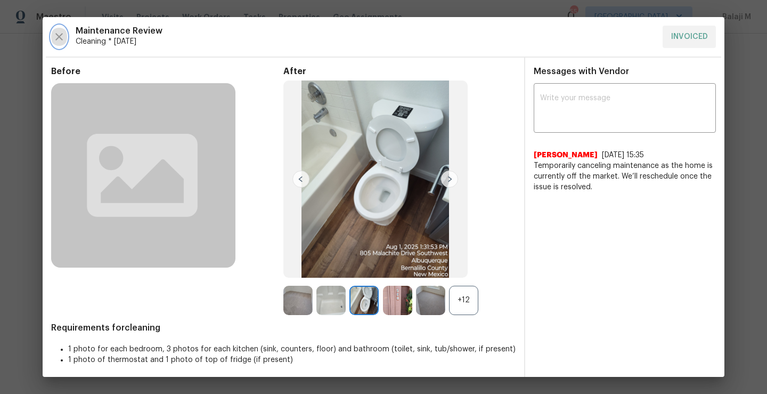
click at [60, 37] on icon "button" at bounding box center [58, 36] width 7 height 7
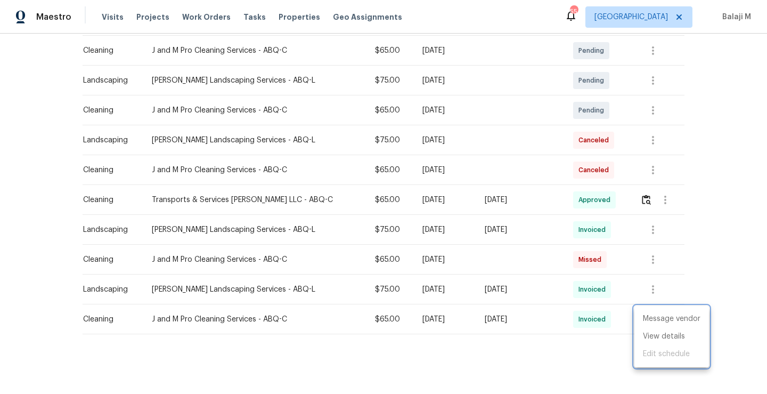
click at [294, 199] on div at bounding box center [383, 197] width 767 height 394
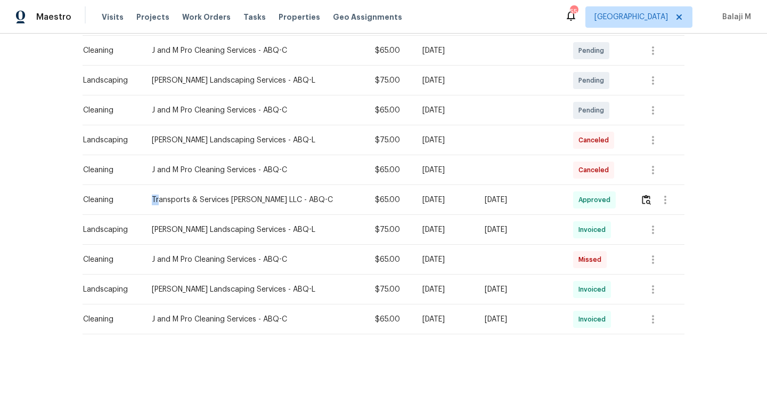
drag, startPoint x: 148, startPoint y: 198, endPoint x: 157, endPoint y: 200, distance: 8.7
click at [157, 200] on td "Transports & Services Teves LLC - ABQ-C" at bounding box center [254, 200] width 223 height 30
click at [152, 201] on div "Transports & Services Teves LLC - ABQ-C" at bounding box center [255, 199] width 206 height 11
drag, startPoint x: 150, startPoint y: 201, endPoint x: 262, endPoint y: 197, distance: 111.4
click at [262, 197] on div "Transports & Services Teves LLC - ABQ-C" at bounding box center [255, 199] width 206 height 11
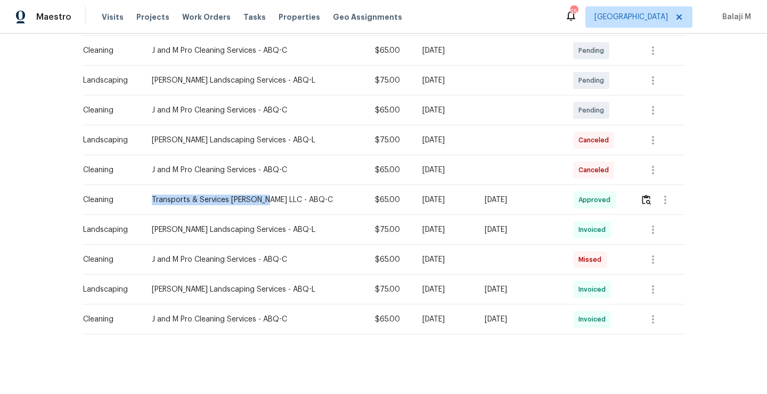
copy div "Transports & Services Teves LLC"
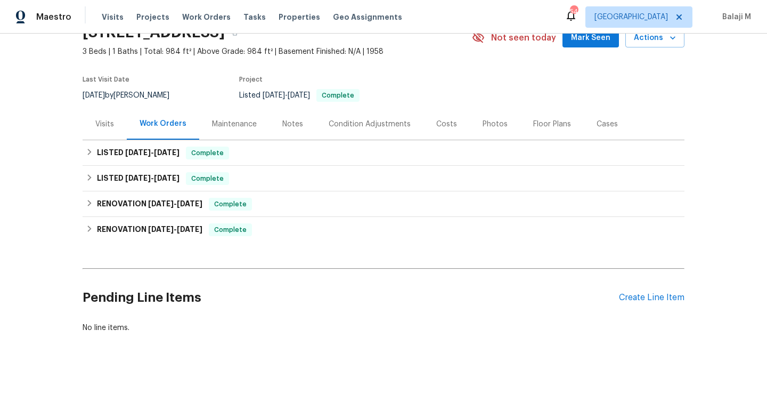
scroll to position [71, 0]
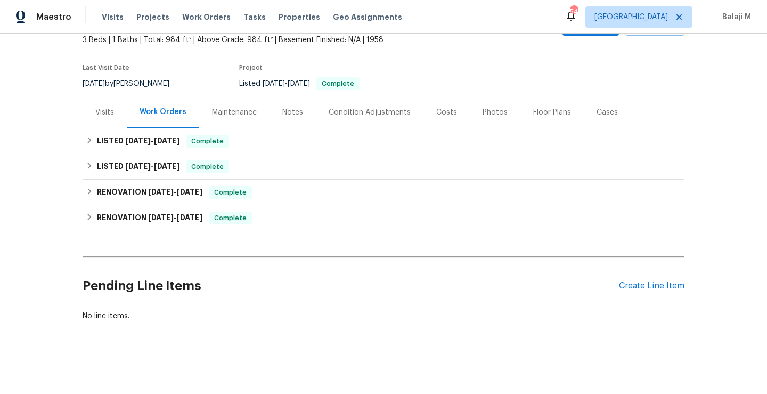
click at [232, 107] on div "Maintenance" at bounding box center [234, 112] width 45 height 11
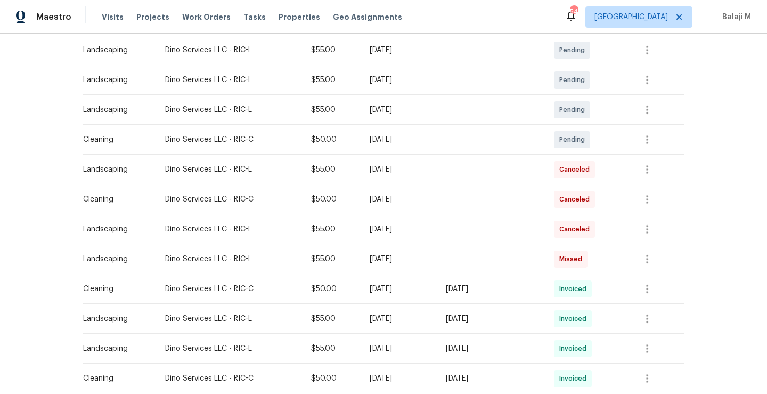
scroll to position [227, 0]
click at [484, 139] on td at bounding box center [491, 138] width 108 height 30
click at [511, 173] on td at bounding box center [491, 168] width 108 height 30
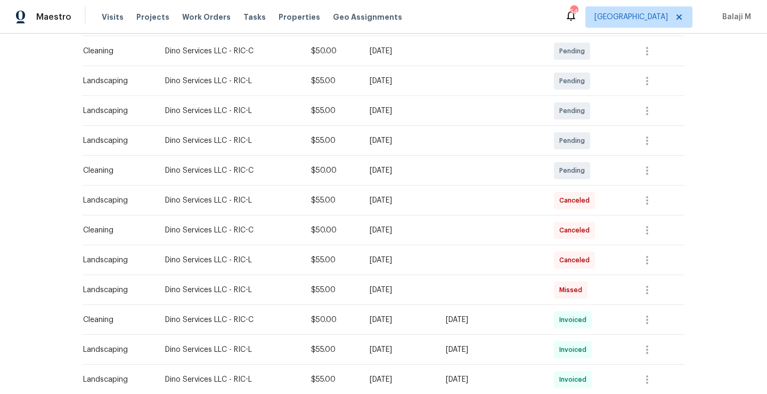
scroll to position [200, 0]
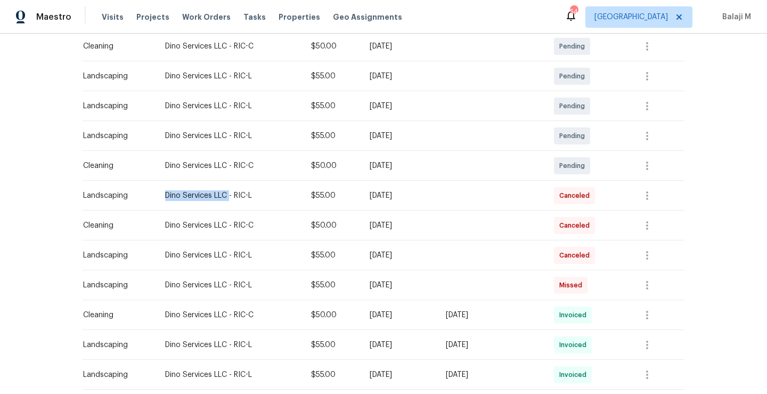
drag, startPoint x: 157, startPoint y: 196, endPoint x: 223, endPoint y: 196, distance: 66.6
click at [223, 196] on td "Dino Services LLC - RIC-L" at bounding box center [229, 196] width 145 height 30
copy div "Dino Services LLC"
